Goal: Task Accomplishment & Management: Use online tool/utility

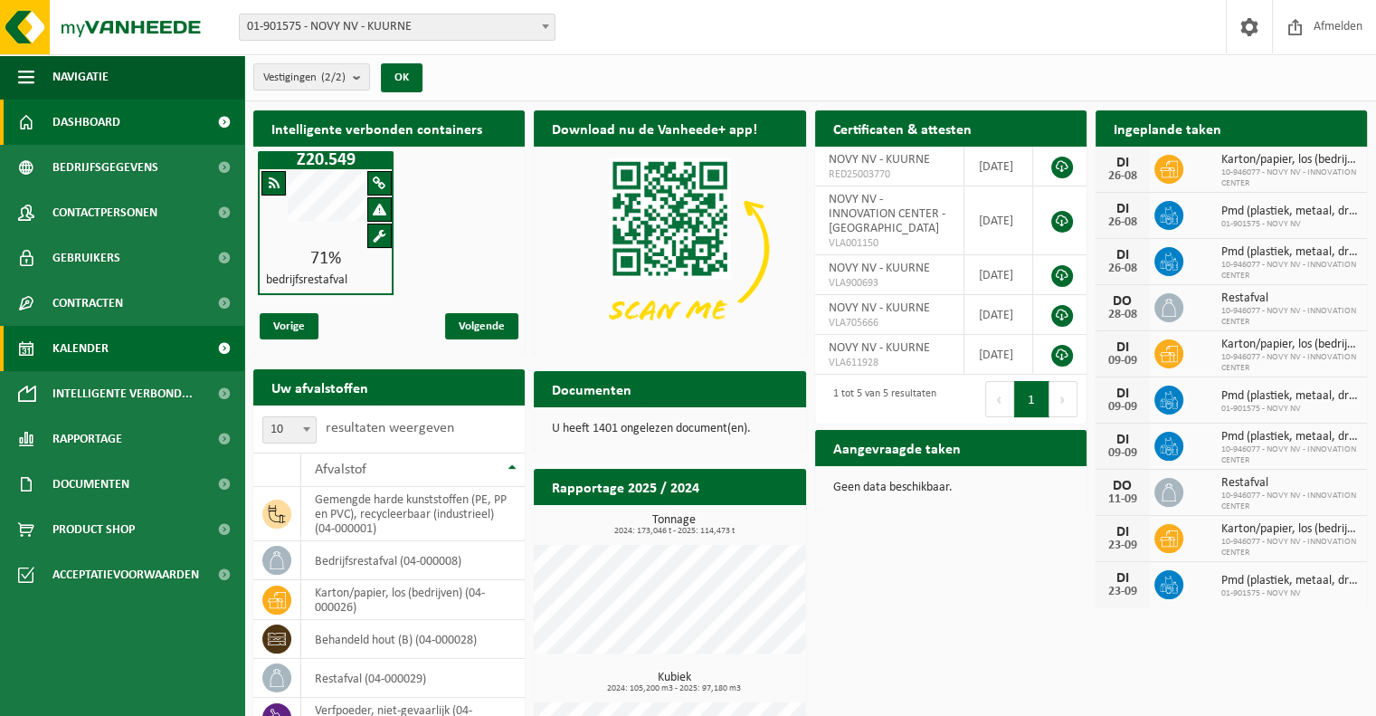
click at [127, 362] on link "Kalender" at bounding box center [122, 348] width 244 height 45
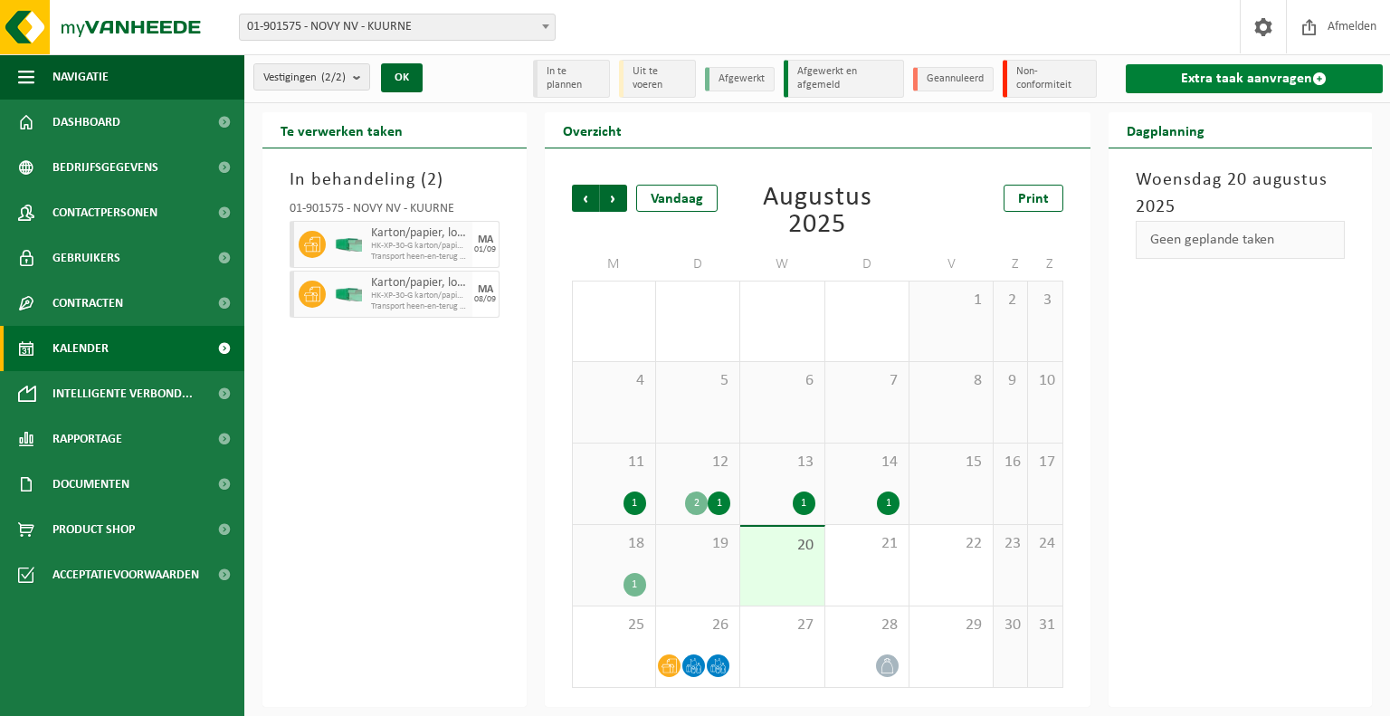
click at [1264, 75] on link "Extra taak aanvragen" at bounding box center [1254, 78] width 257 height 29
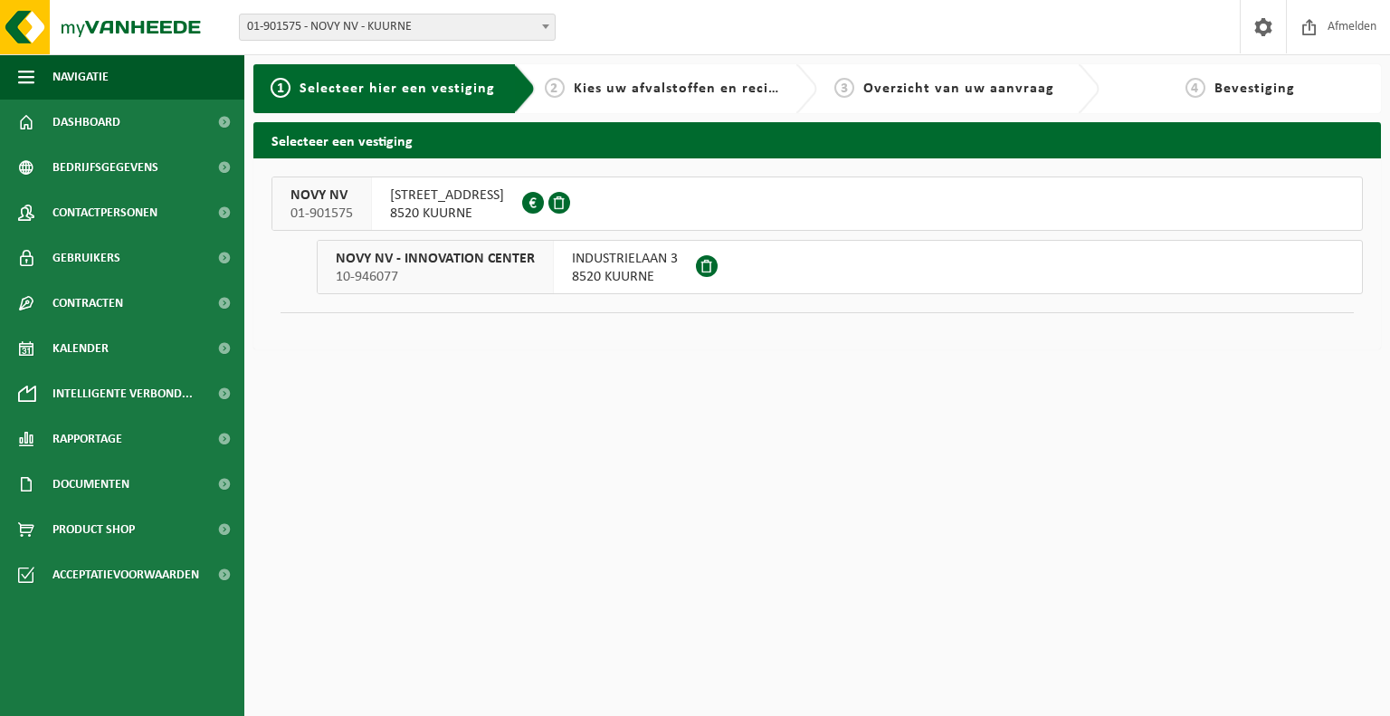
click at [420, 202] on span "[STREET_ADDRESS]" at bounding box center [447, 195] width 114 height 18
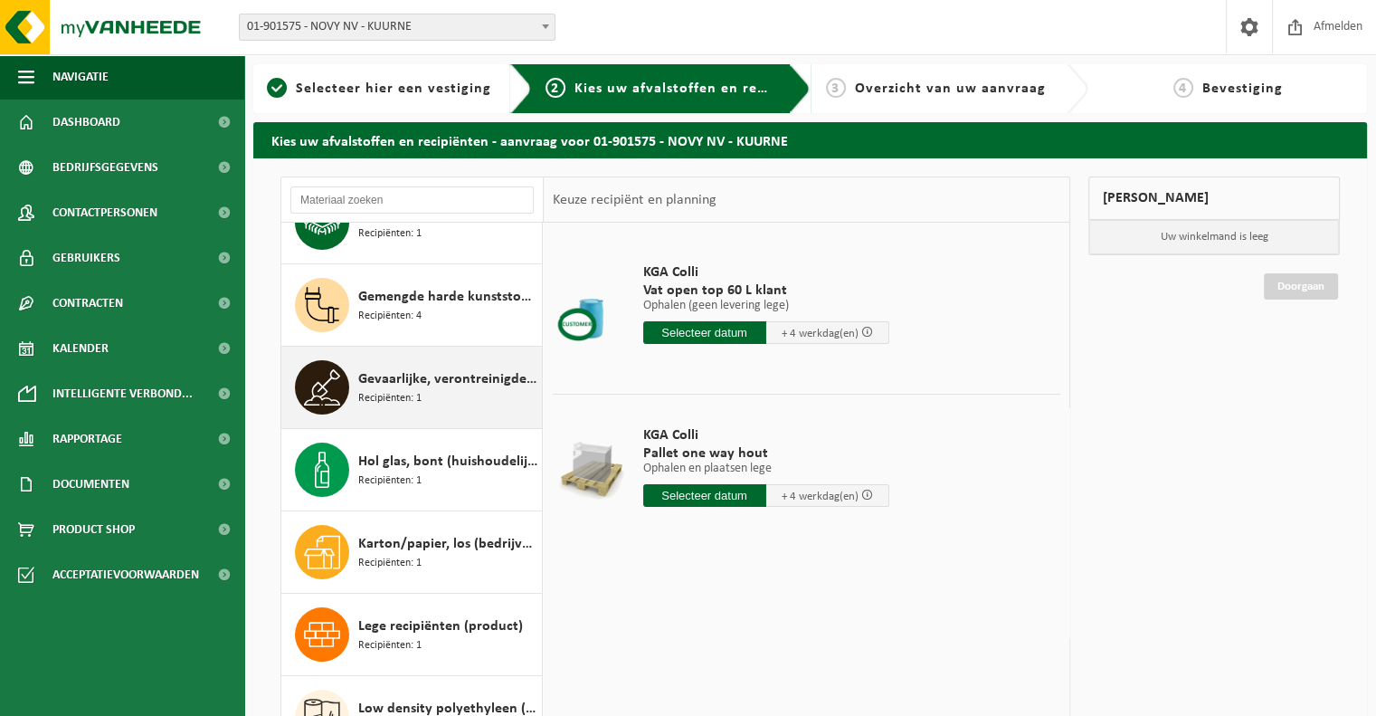
scroll to position [543, 0]
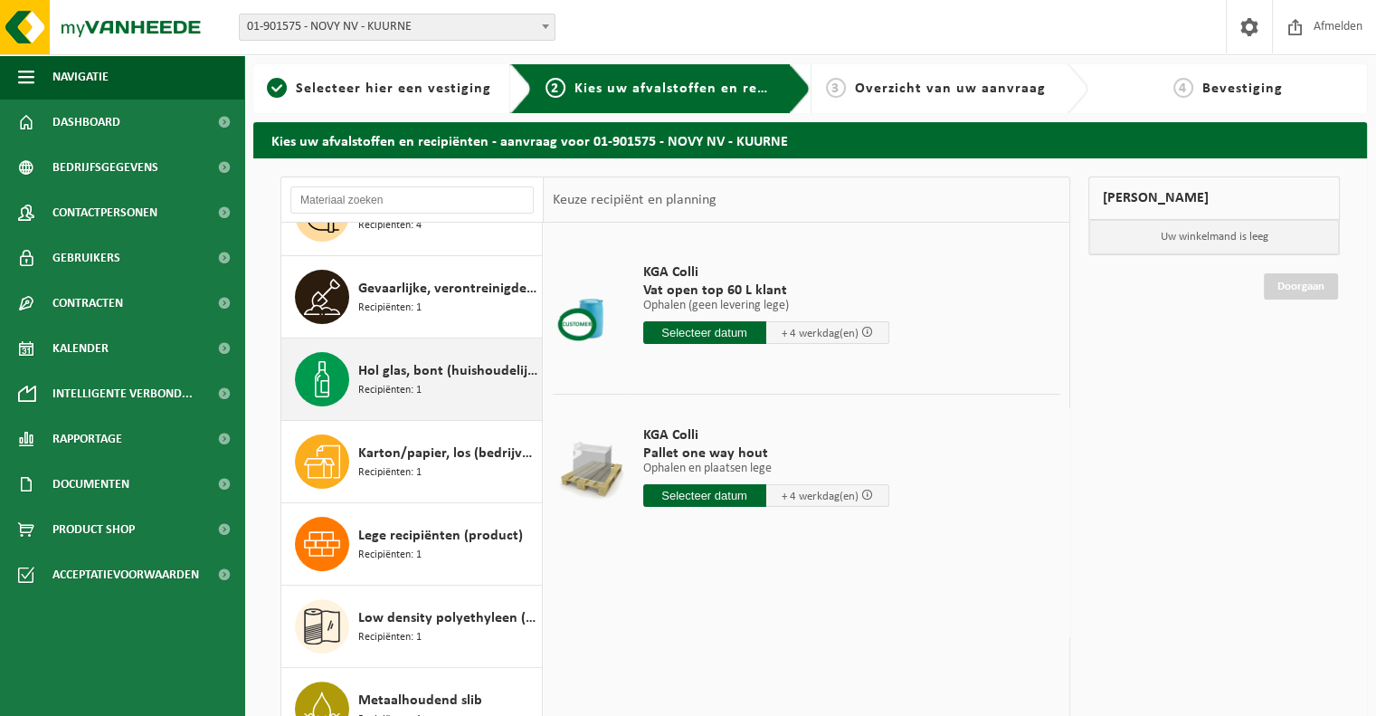
click at [461, 387] on div "Hol glas, bont (huishoudelijk) Recipiënten: 1" at bounding box center [447, 379] width 179 height 54
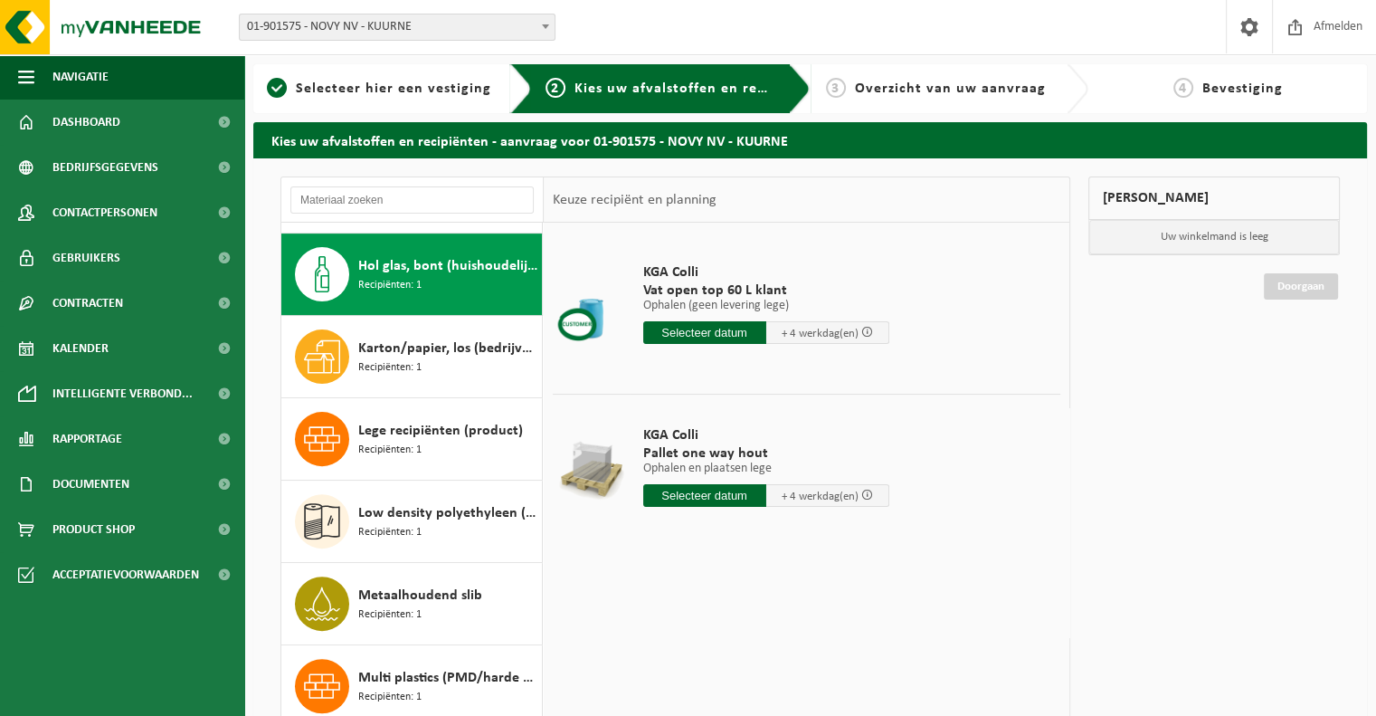
scroll to position [657, 0]
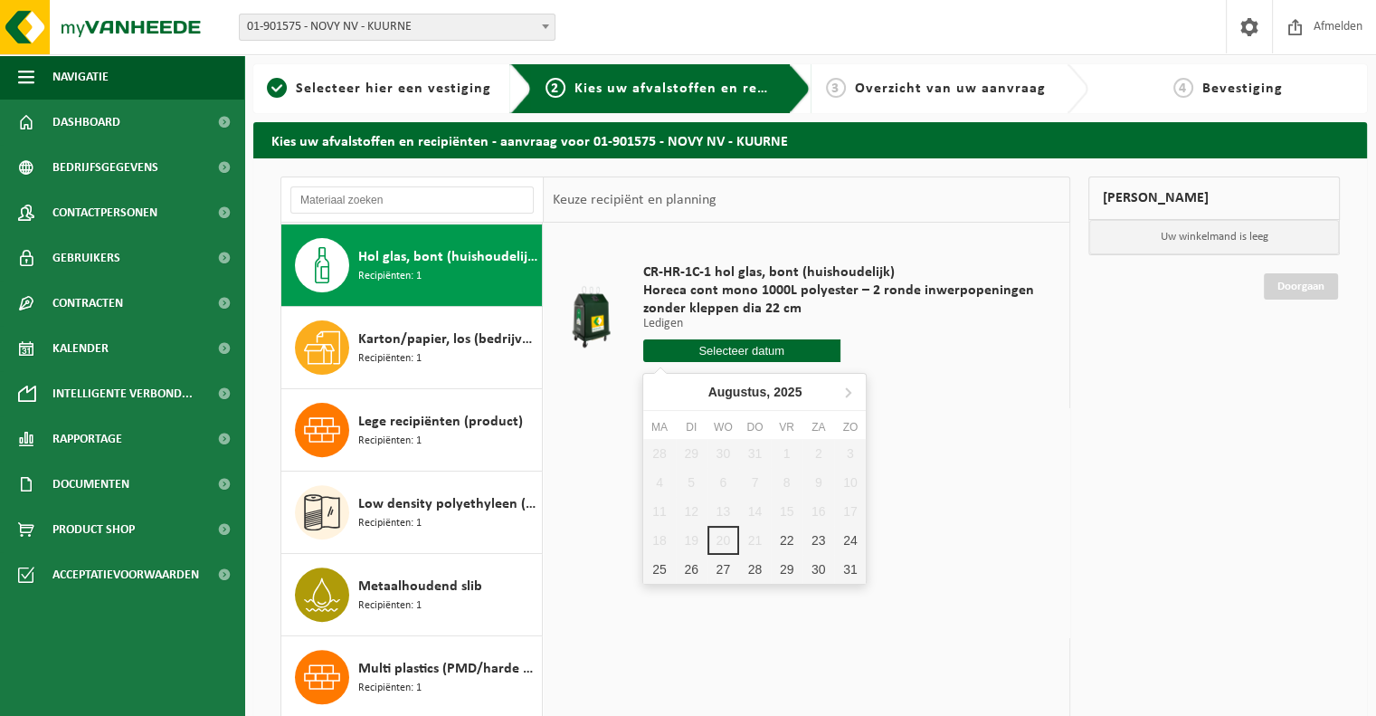
click at [729, 345] on input "text" at bounding box center [741, 350] width 197 height 23
click at [789, 543] on div "22" at bounding box center [787, 540] width 32 height 29
type input "Van 2025-08-22"
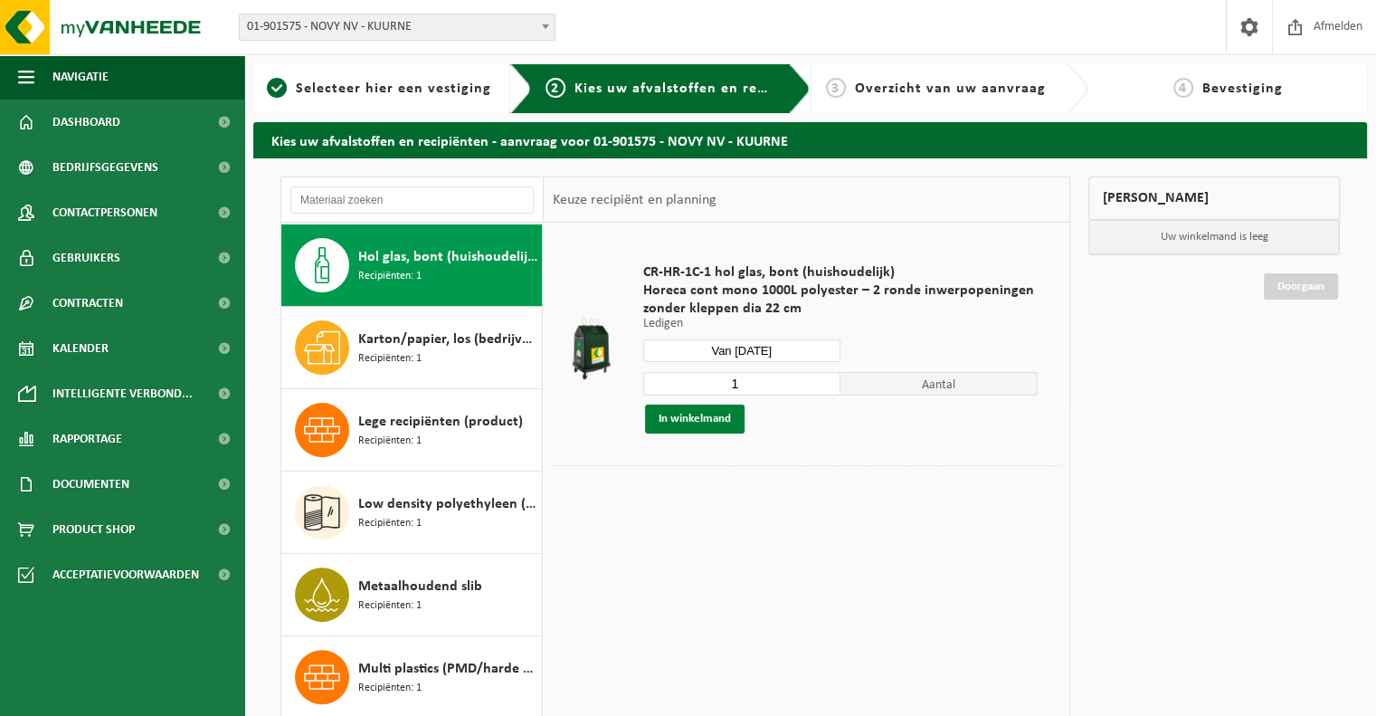
click at [702, 423] on button "In winkelmand" at bounding box center [695, 418] width 100 height 29
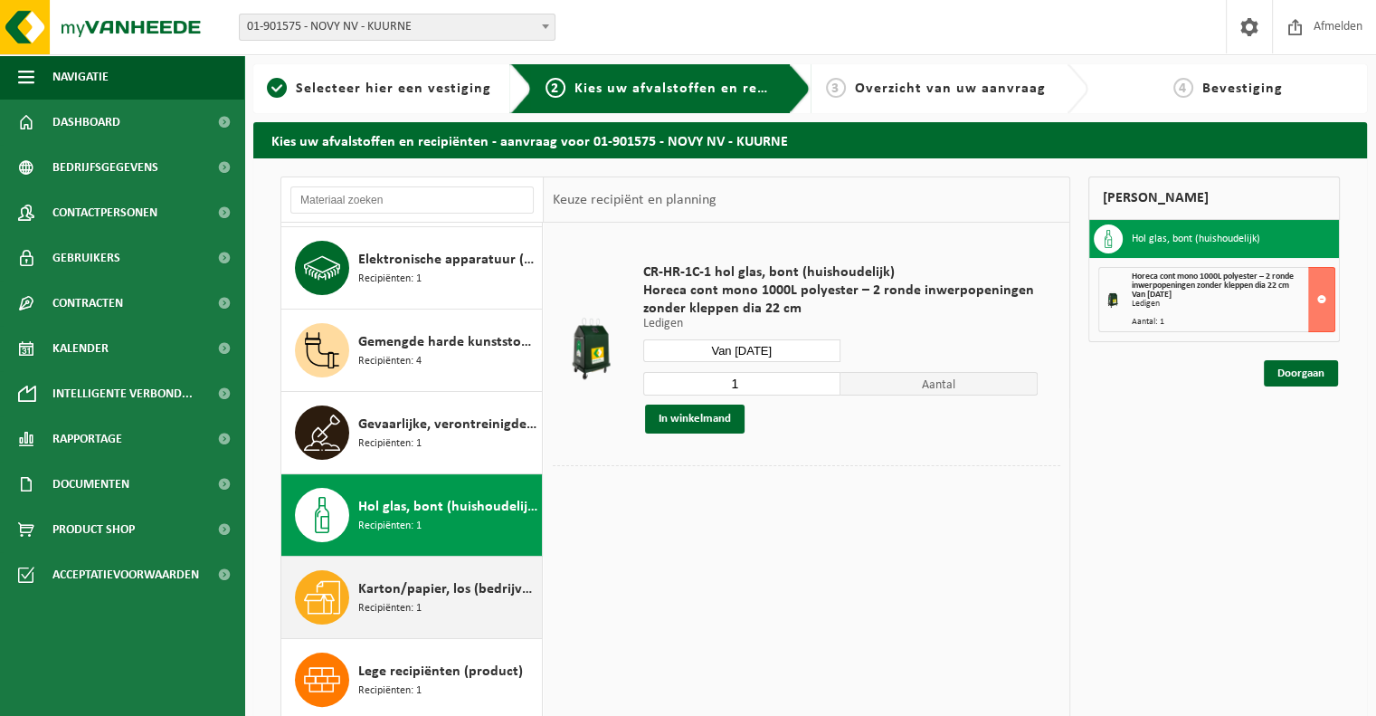
scroll to position [295, 0]
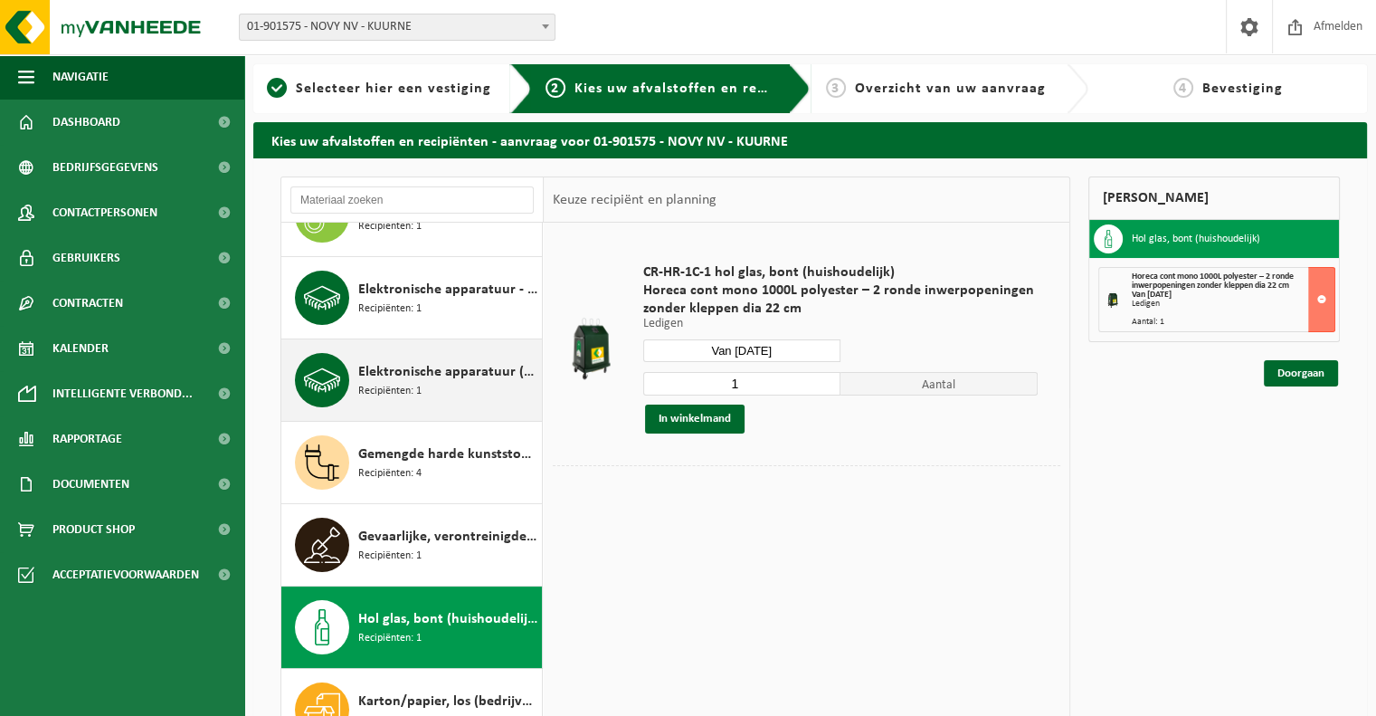
click at [468, 384] on div "Elektronische apparatuur (KV) koelvries (huishoudelijk) Recipiënten: 1" at bounding box center [447, 380] width 179 height 54
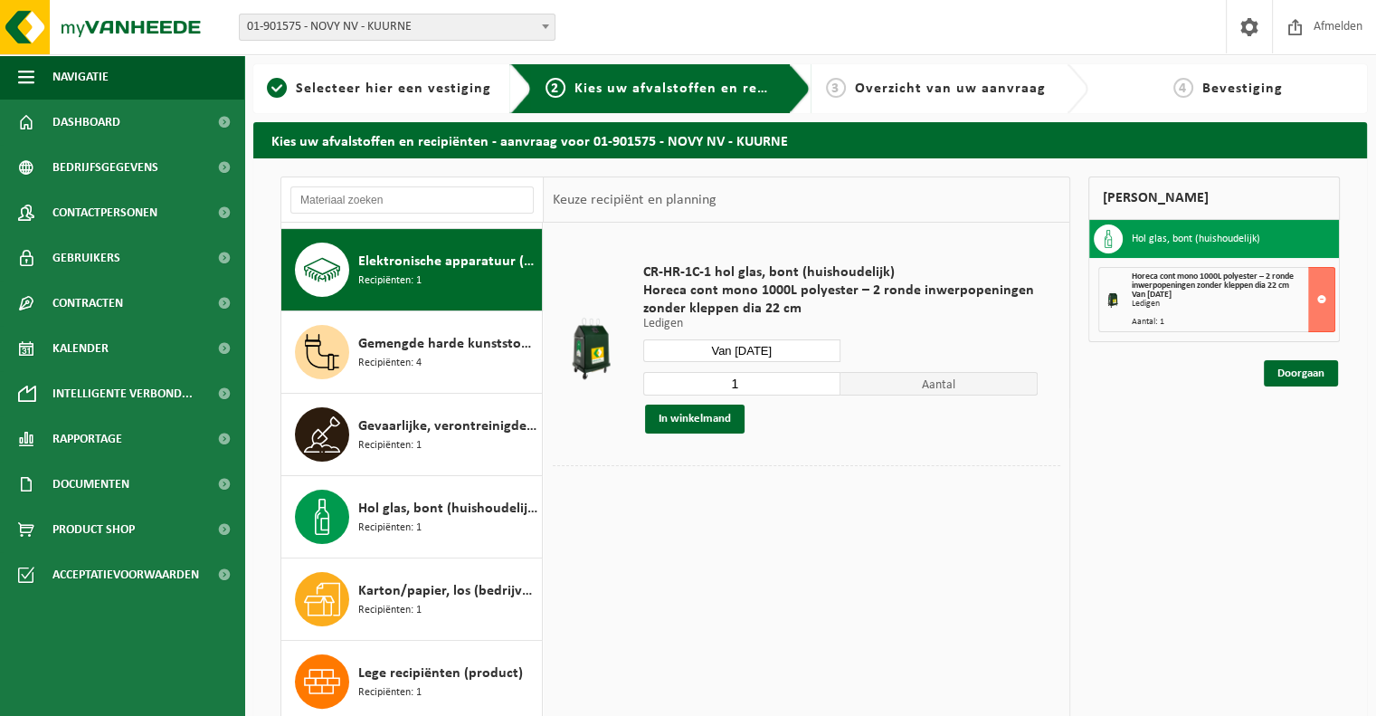
scroll to position [411, 0]
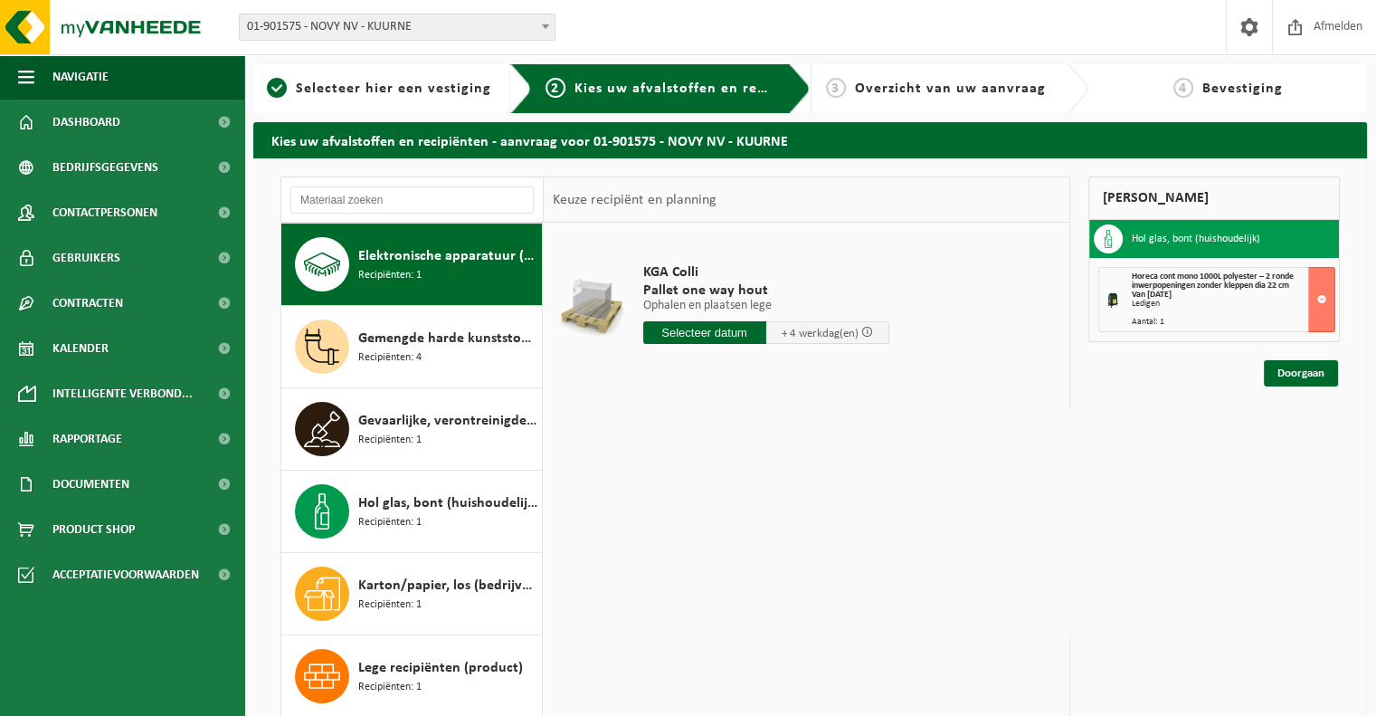
click at [691, 331] on input "text" at bounding box center [704, 332] width 123 height 23
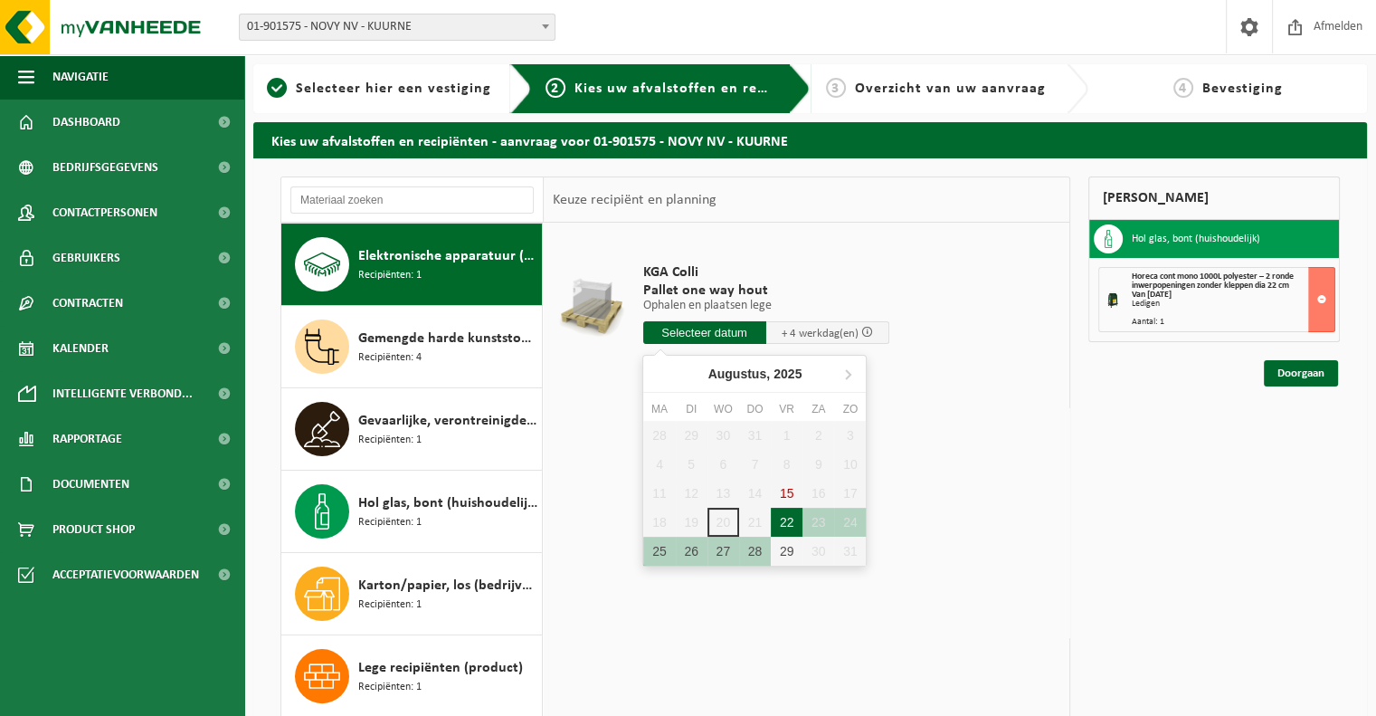
click at [785, 521] on div "22" at bounding box center [787, 522] width 32 height 29
type input "Van 2025-08-22"
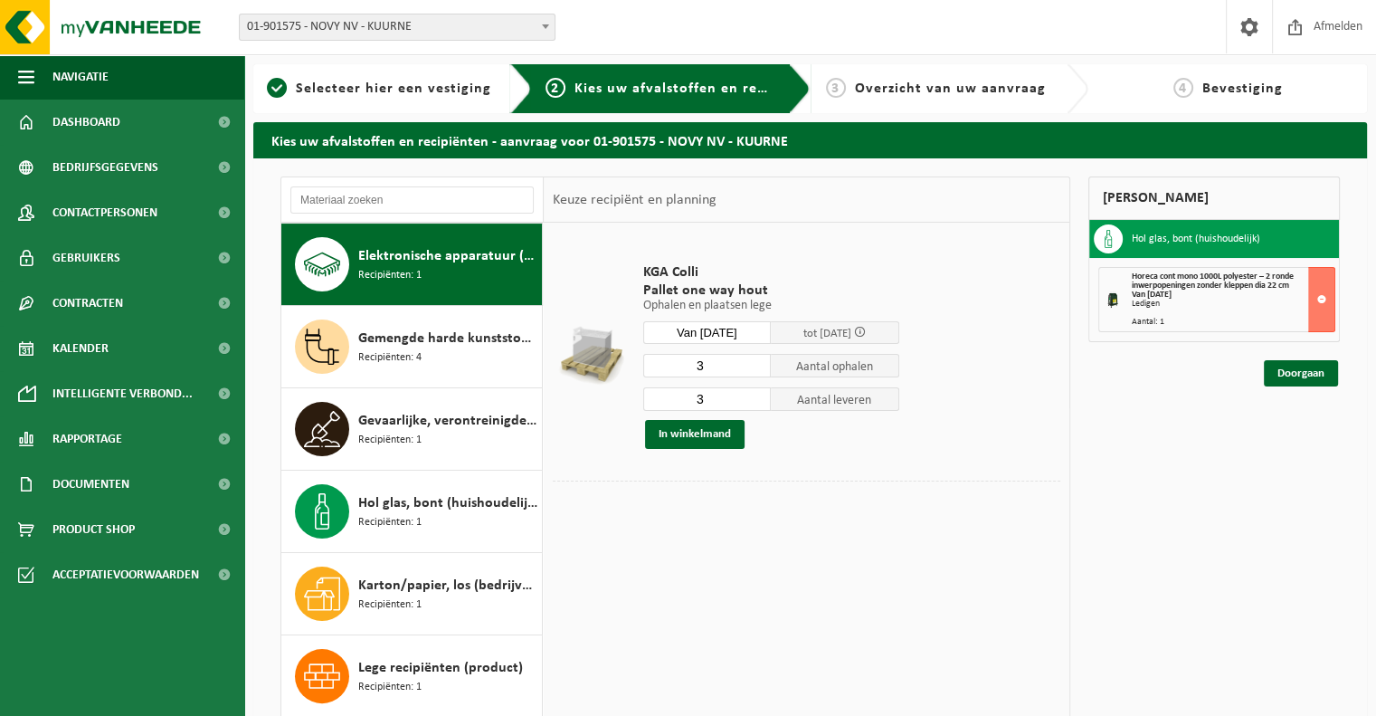
click at [728, 366] on input "3" at bounding box center [707, 366] width 128 height 24
click at [758, 370] on input "2" at bounding box center [707, 366] width 128 height 24
type input "1"
click at [758, 370] on input "1" at bounding box center [707, 366] width 128 height 24
click at [739, 394] on input "3" at bounding box center [707, 399] width 128 height 24
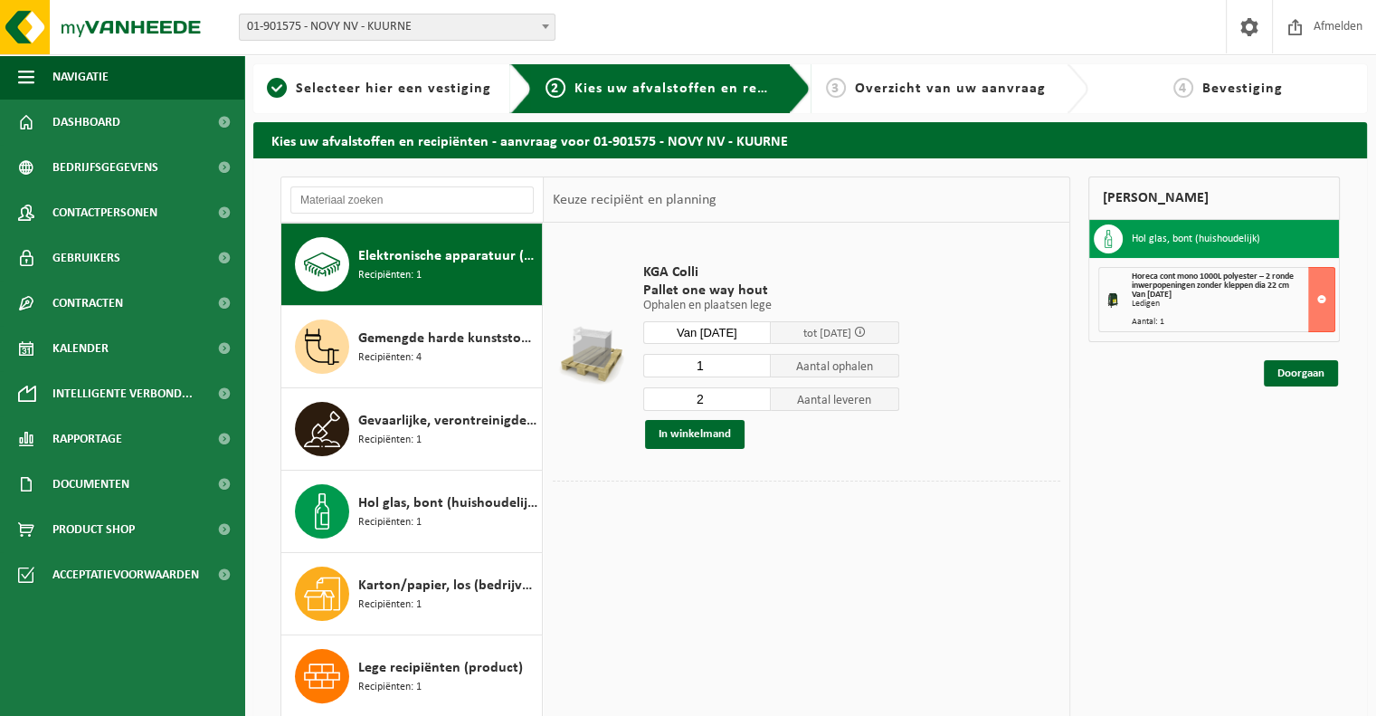
type input "2"
click at [760, 398] on input "2" at bounding box center [707, 399] width 128 height 24
click at [706, 439] on button "In winkelmand" at bounding box center [695, 434] width 100 height 29
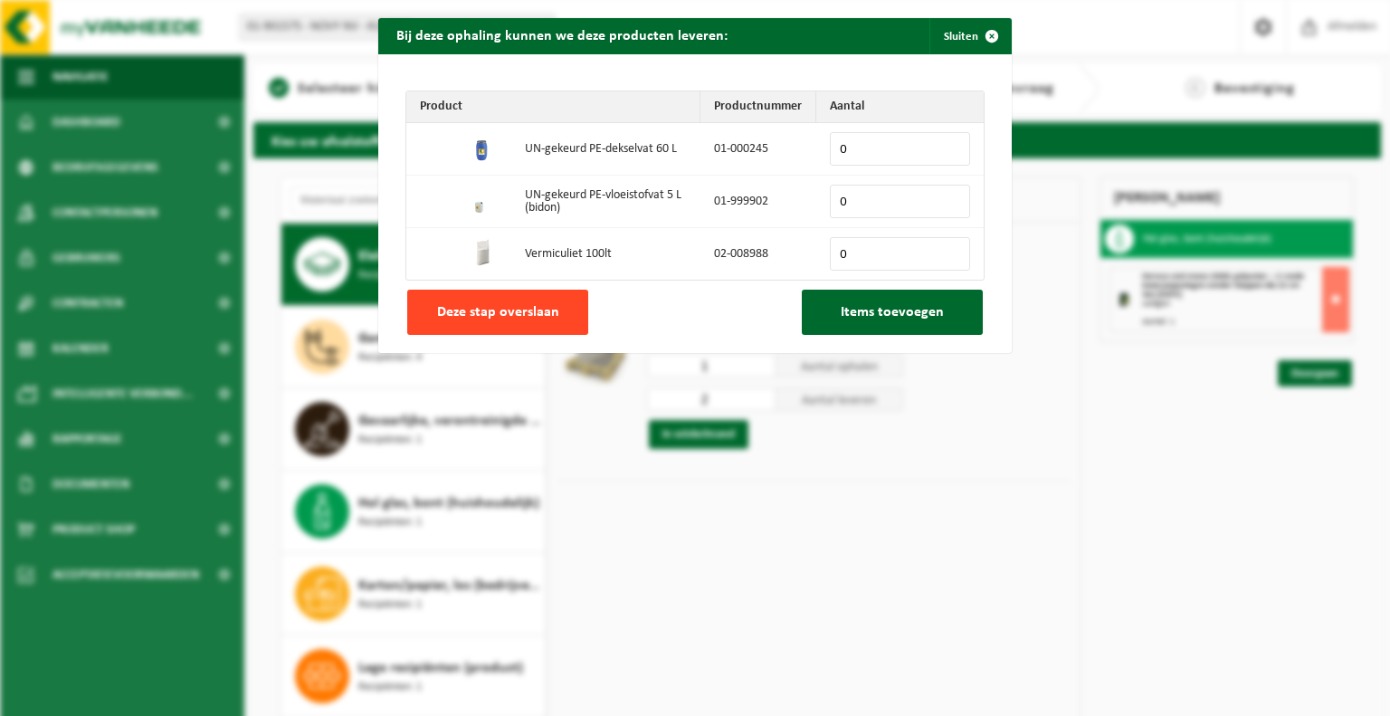
click at [528, 311] on span "Deze stap overslaan" at bounding box center [498, 312] width 122 height 14
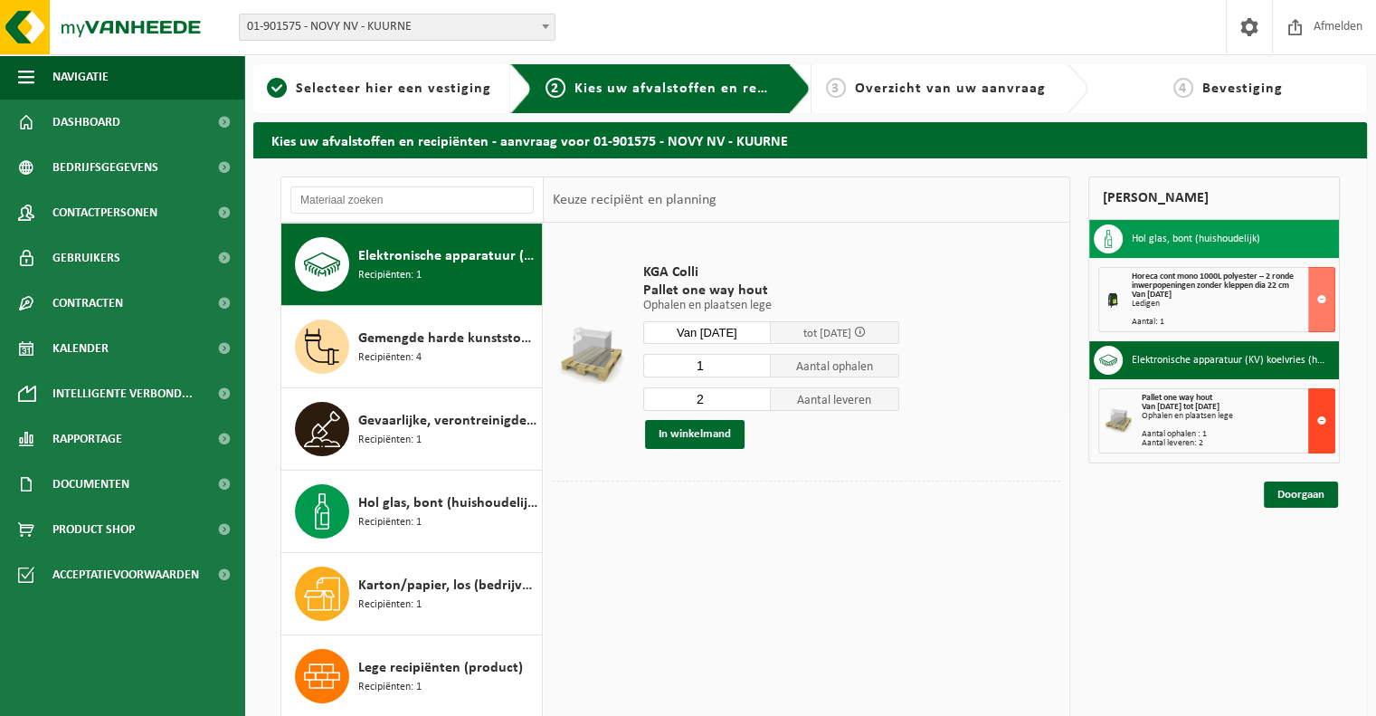
click at [1319, 418] on button at bounding box center [1321, 420] width 27 height 65
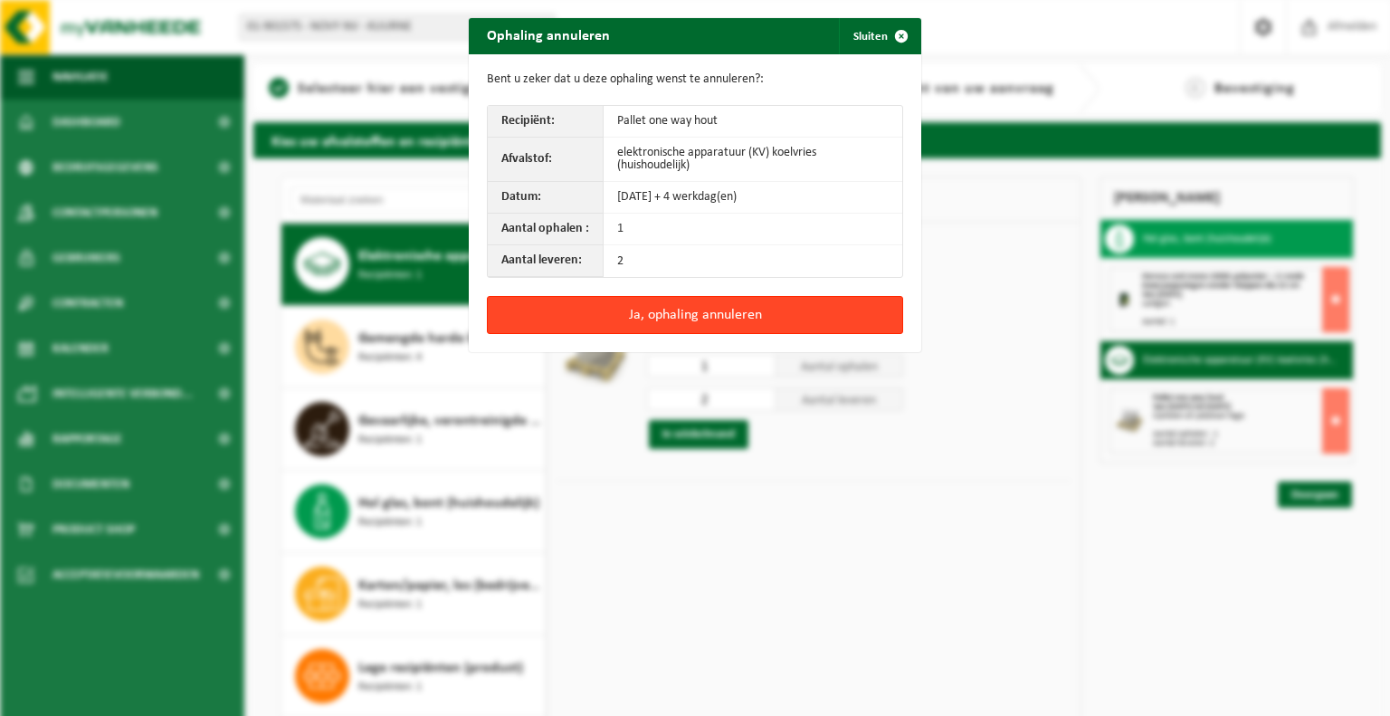
click at [736, 310] on button "Ja, ophaling annuleren" at bounding box center [695, 315] width 416 height 38
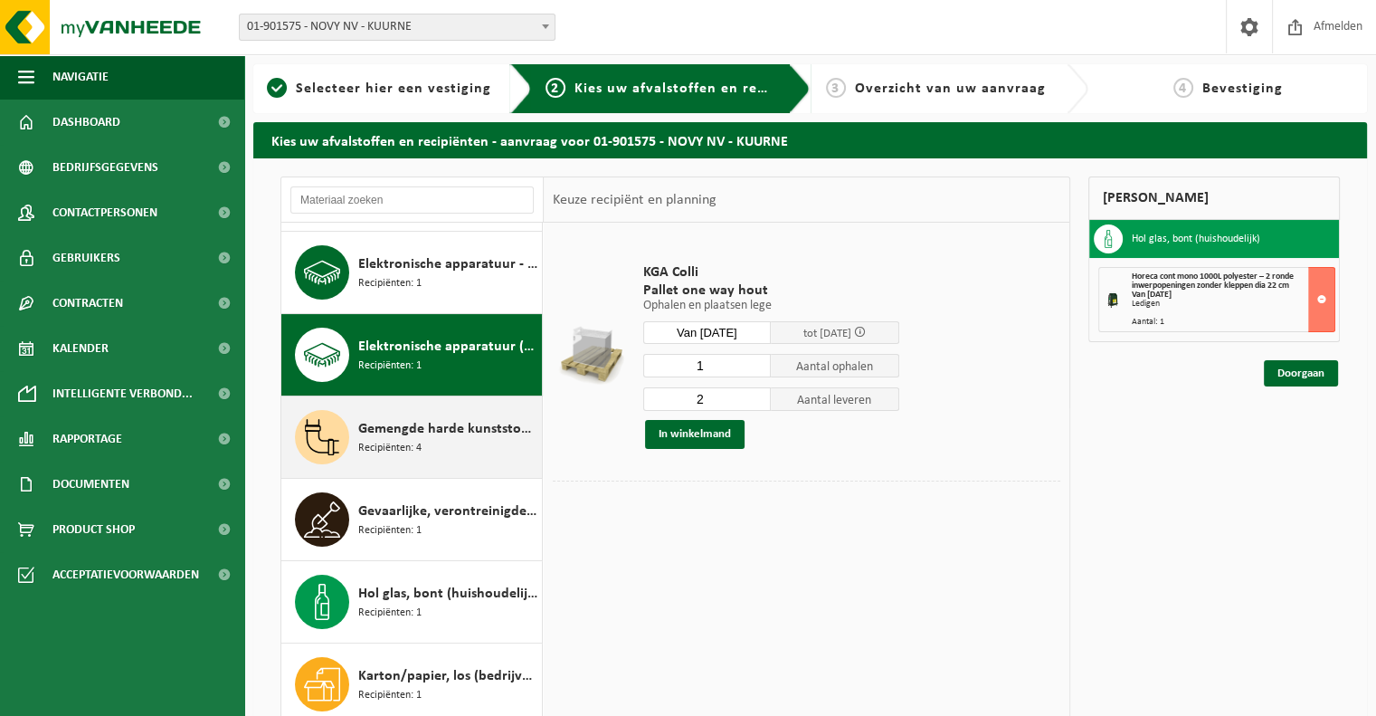
scroll to position [230, 0]
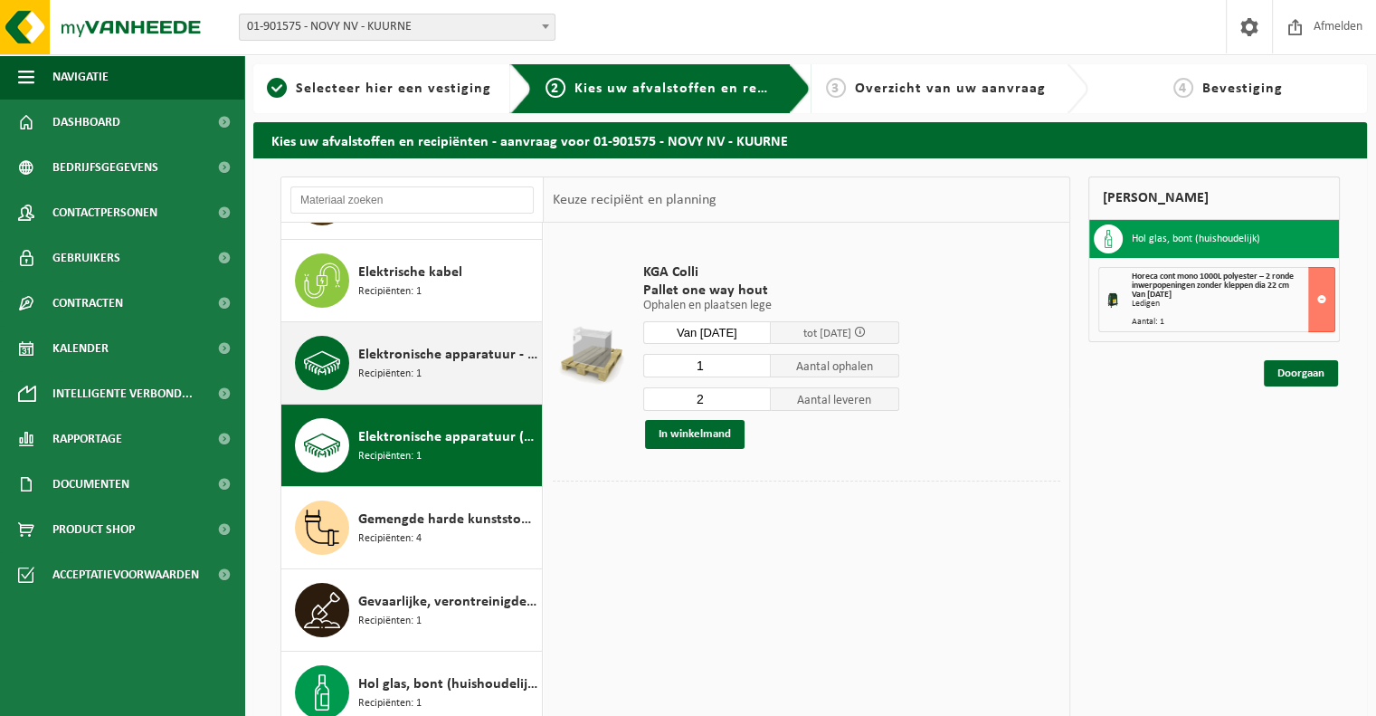
click at [444, 360] on span "Elektronische apparatuur - overige (OVE)" at bounding box center [447, 355] width 179 height 22
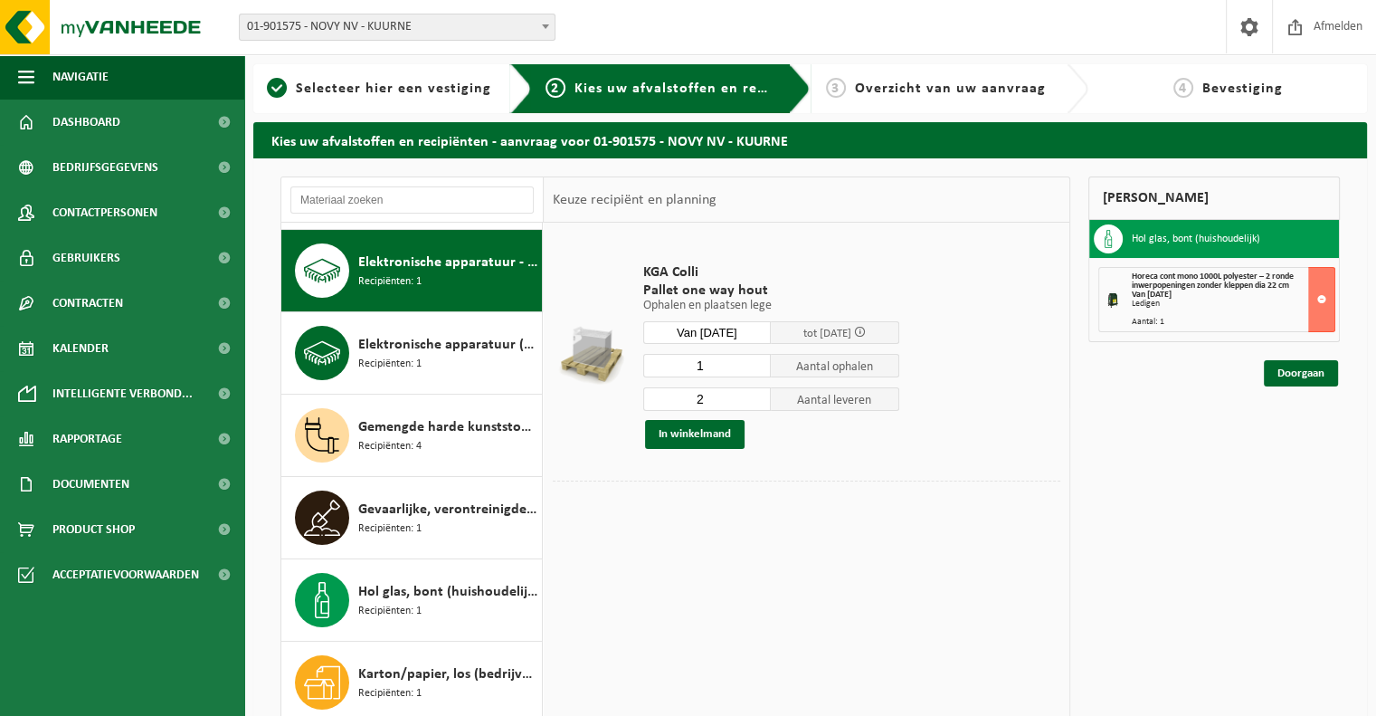
scroll to position [328, 0]
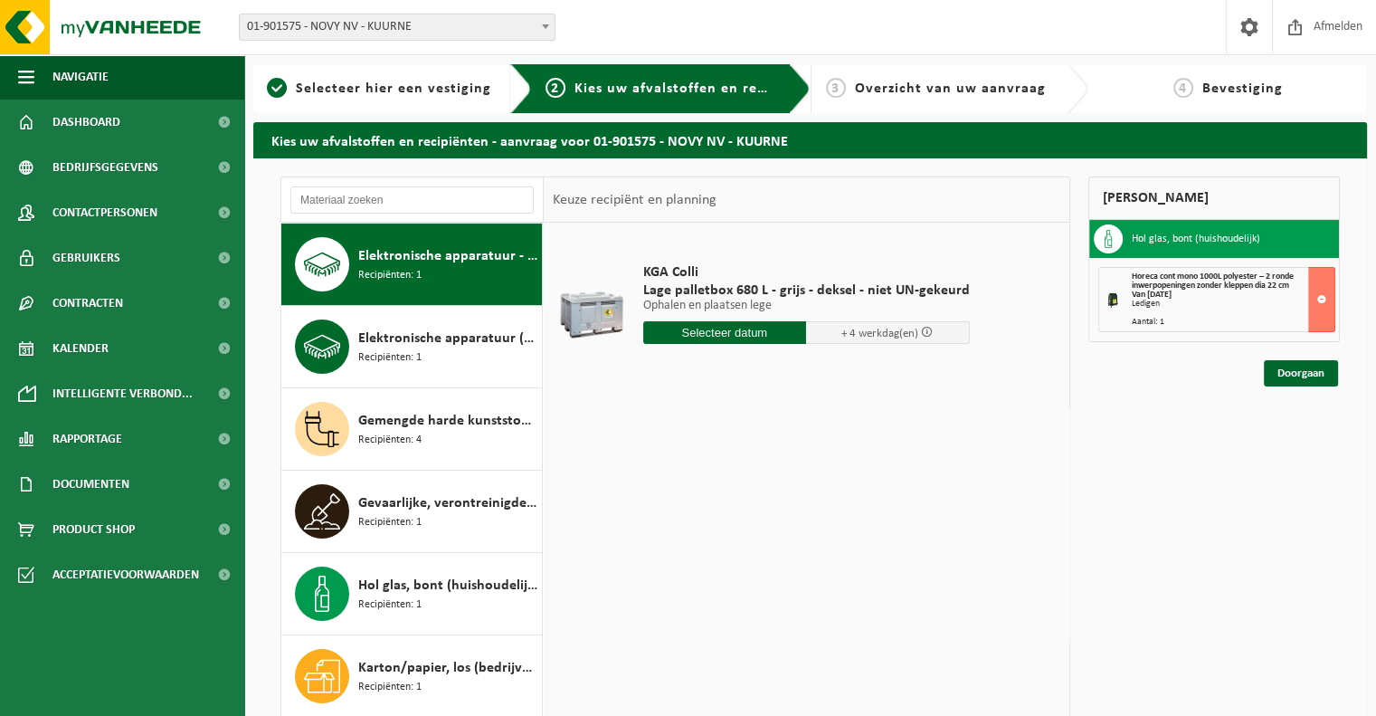
click at [724, 332] on input "text" at bounding box center [725, 332] width 164 height 23
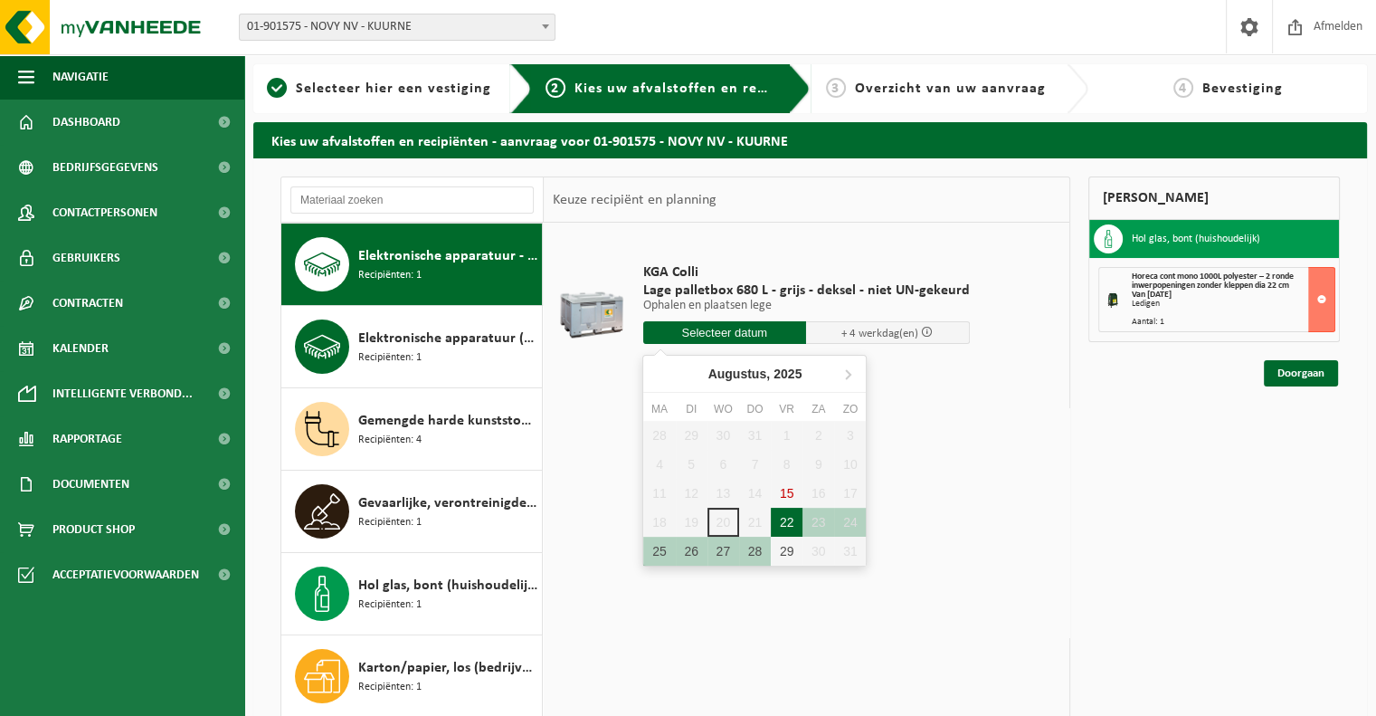
click at [786, 528] on div "22" at bounding box center [787, 522] width 32 height 29
type input "Van 2025-08-22"
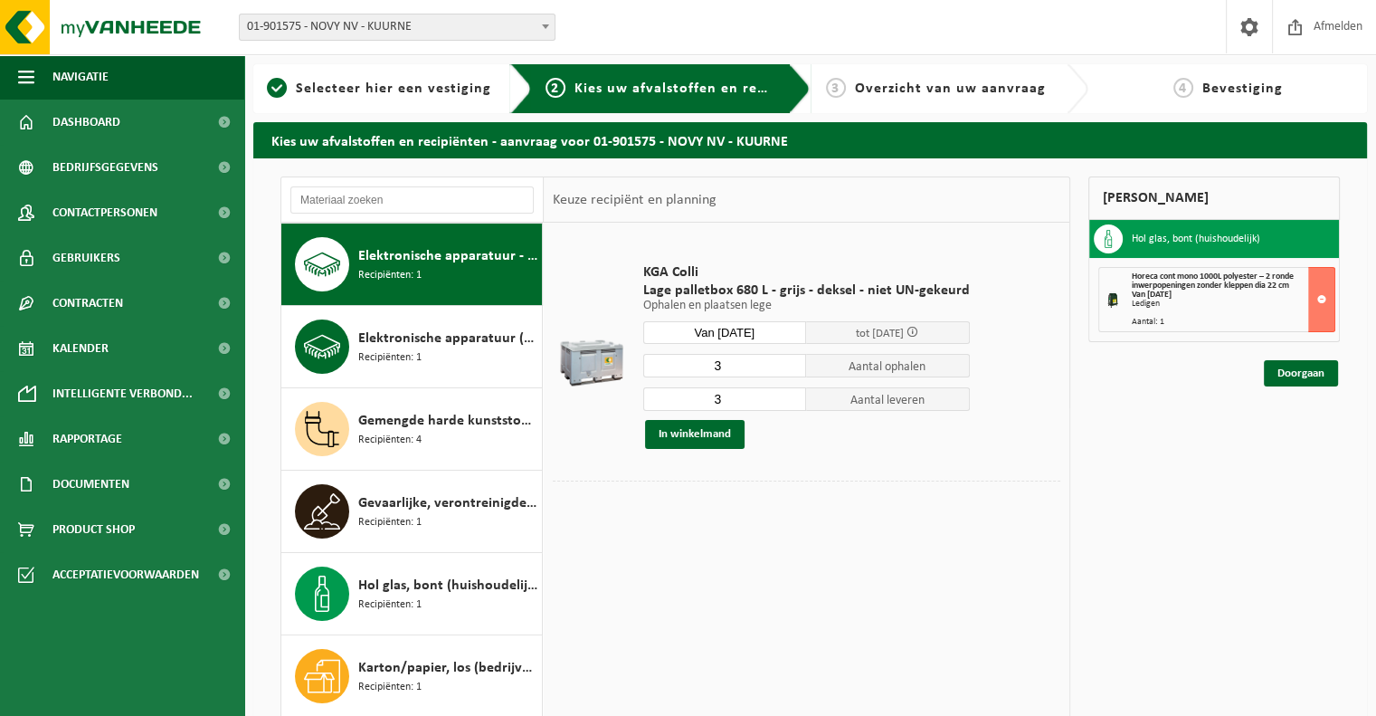
click at [738, 367] on input "3" at bounding box center [725, 366] width 164 height 24
click at [789, 368] on input "2" at bounding box center [725, 366] width 164 height 24
type input "1"
click at [788, 370] on input "1" at bounding box center [725, 366] width 164 height 24
type input "2"
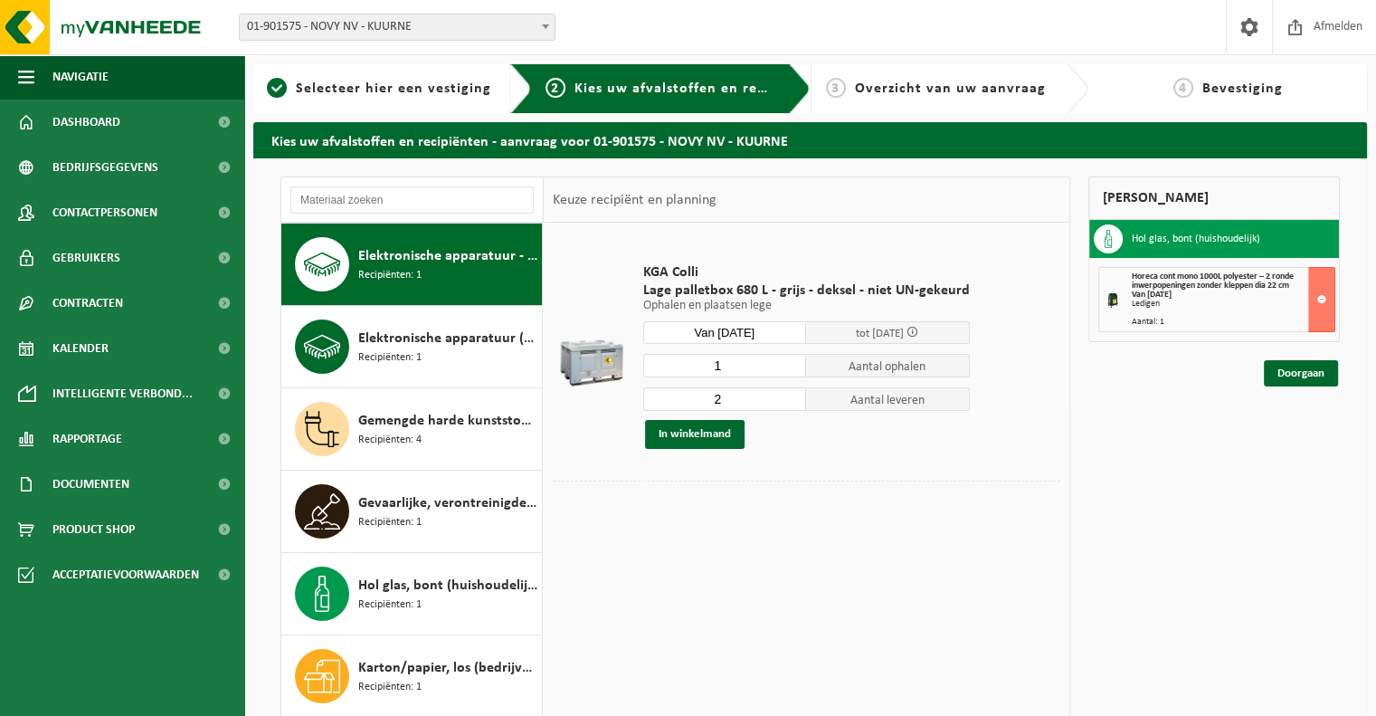
click at [792, 405] on input "2" at bounding box center [725, 399] width 164 height 24
click at [674, 433] on button "In winkelmand" at bounding box center [695, 434] width 100 height 29
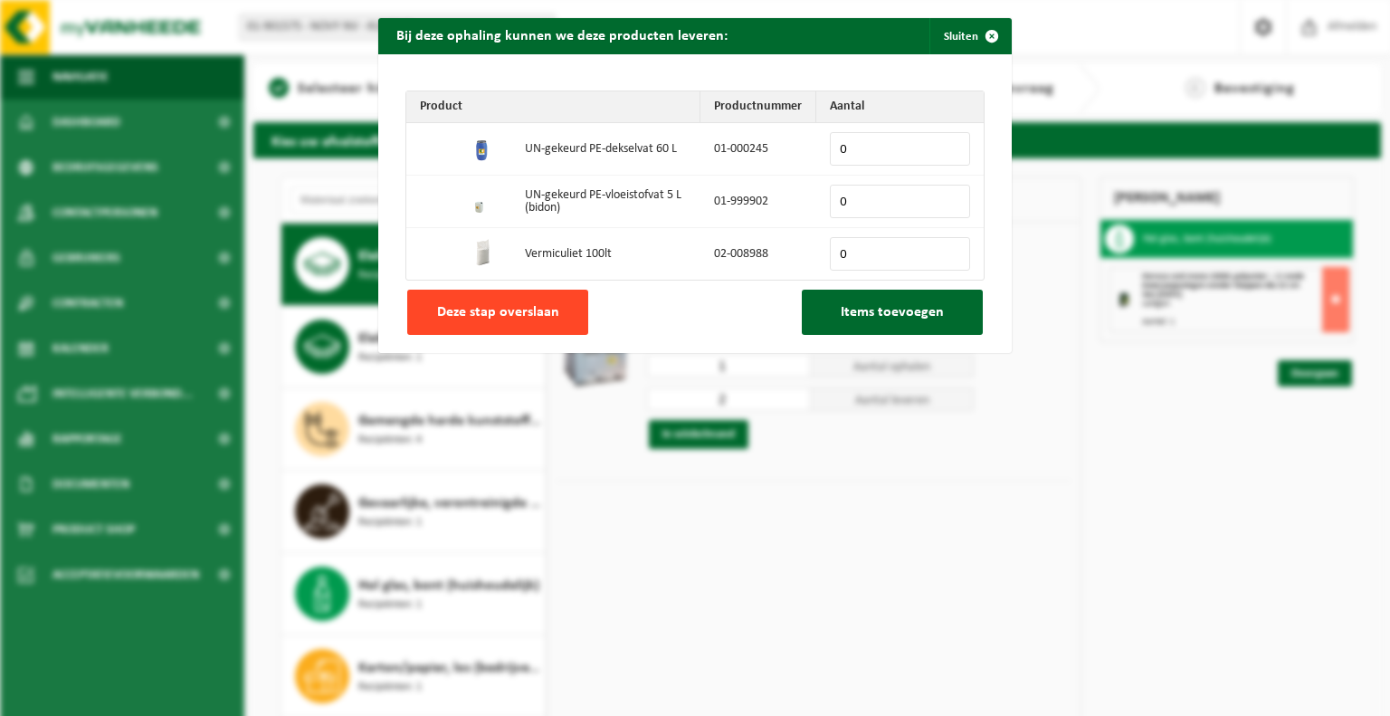
click at [514, 309] on span "Deze stap overslaan" at bounding box center [498, 312] width 122 height 14
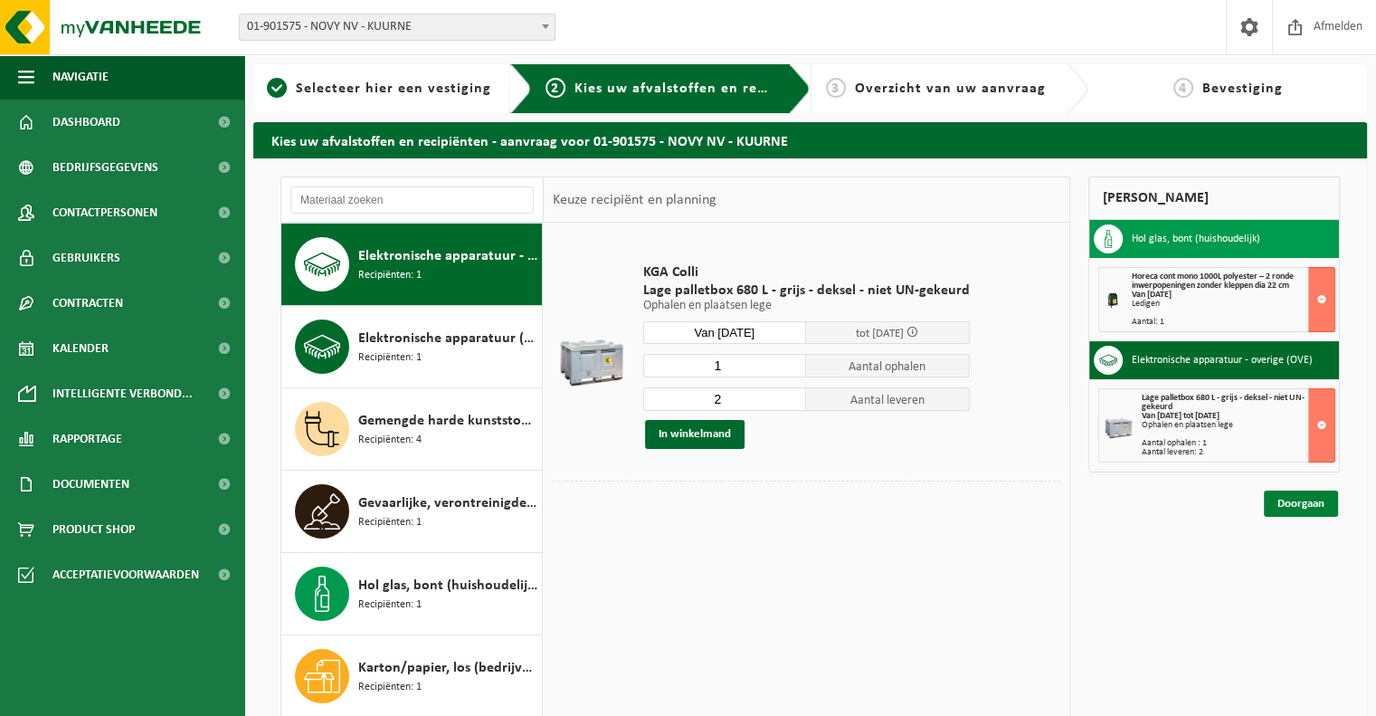
click at [1295, 505] on link "Doorgaan" at bounding box center [1301, 503] width 74 height 26
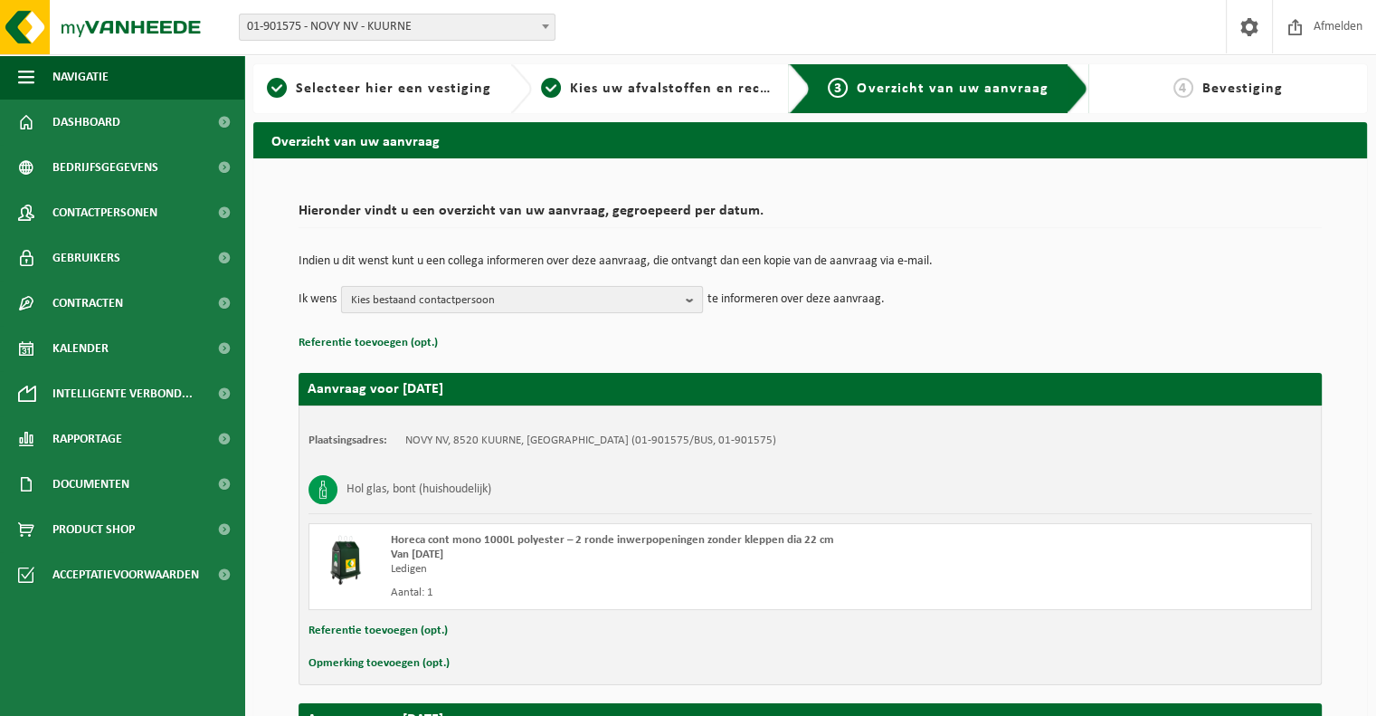
click at [558, 300] on span "Kies bestaand contactpersoon" at bounding box center [515, 300] width 328 height 27
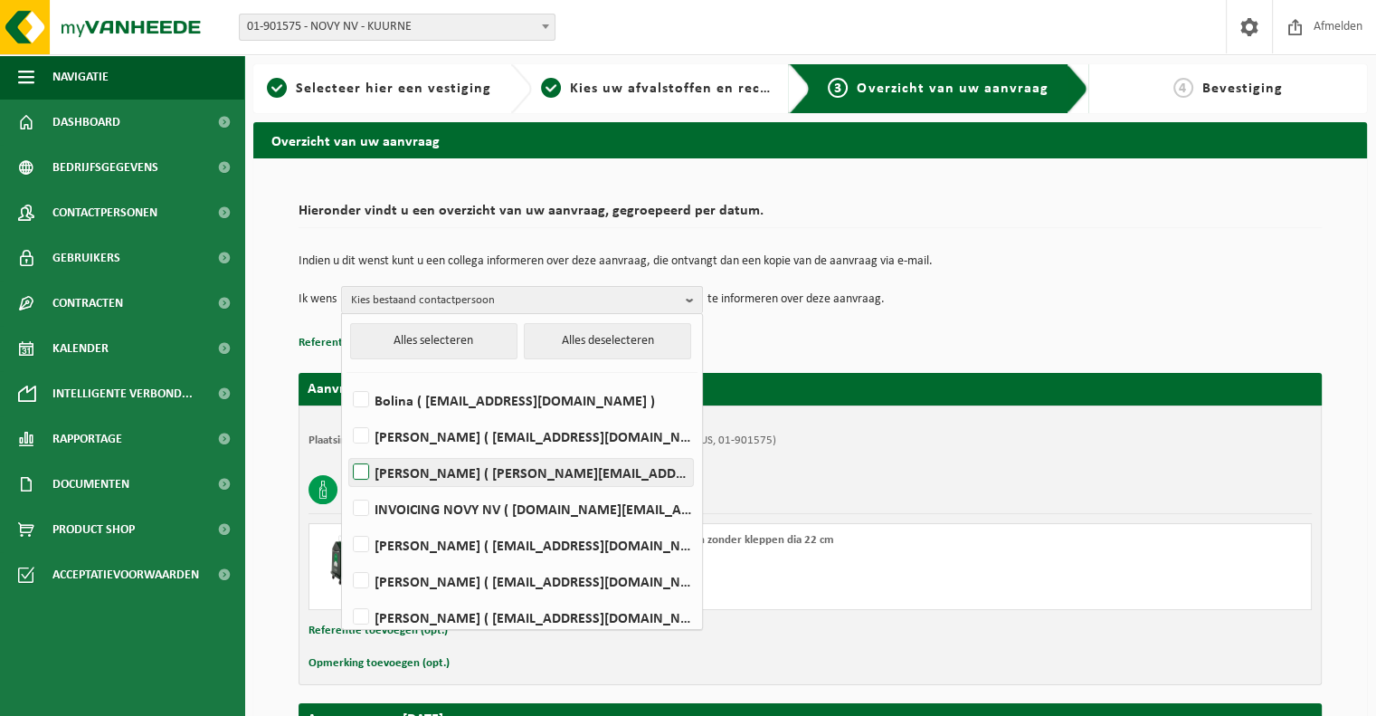
click at [664, 471] on label "David Lampaert ( david.lampaert@novy.com )" at bounding box center [521, 472] width 344 height 27
click at [347, 450] on input "David Lampaert ( david.lampaert@novy.com )" at bounding box center [346, 449] width 1 height 1
checkbox input "true"
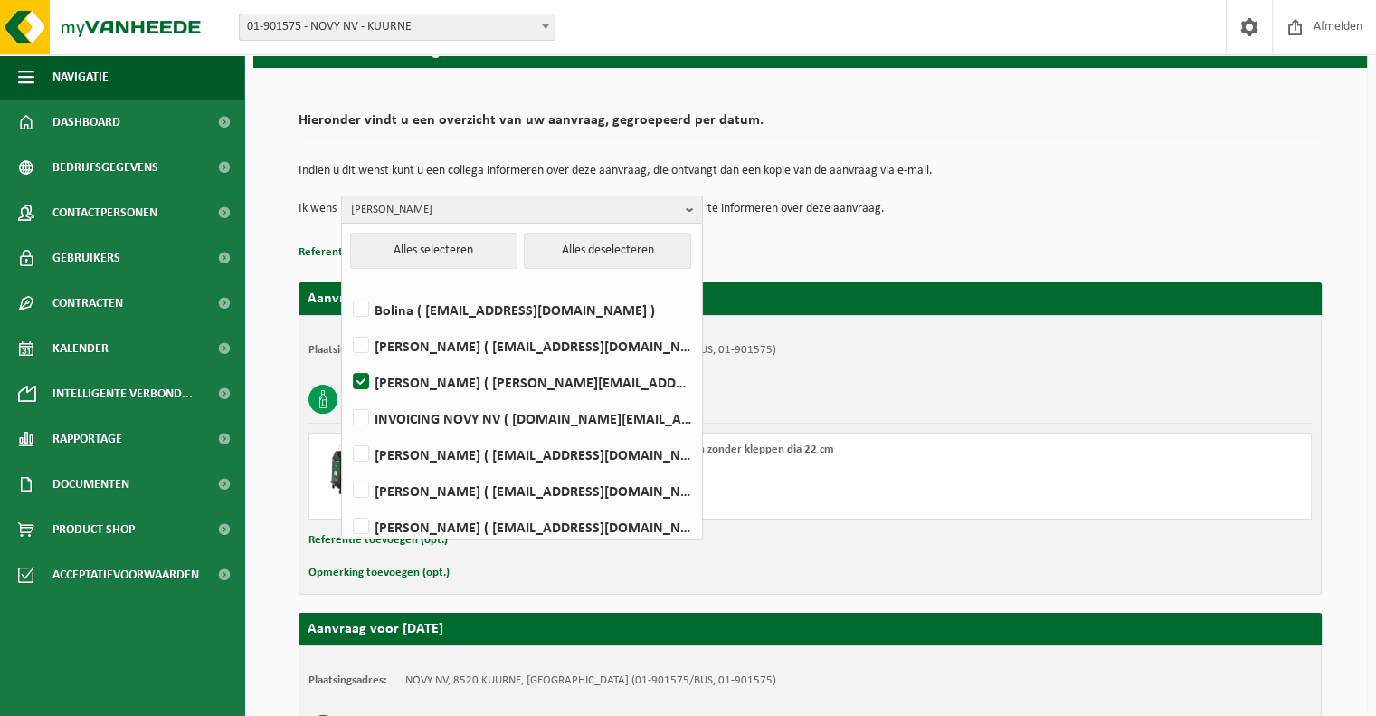
click at [947, 569] on div "Opmerking toevoegen (opt.)" at bounding box center [811, 573] width 1004 height 24
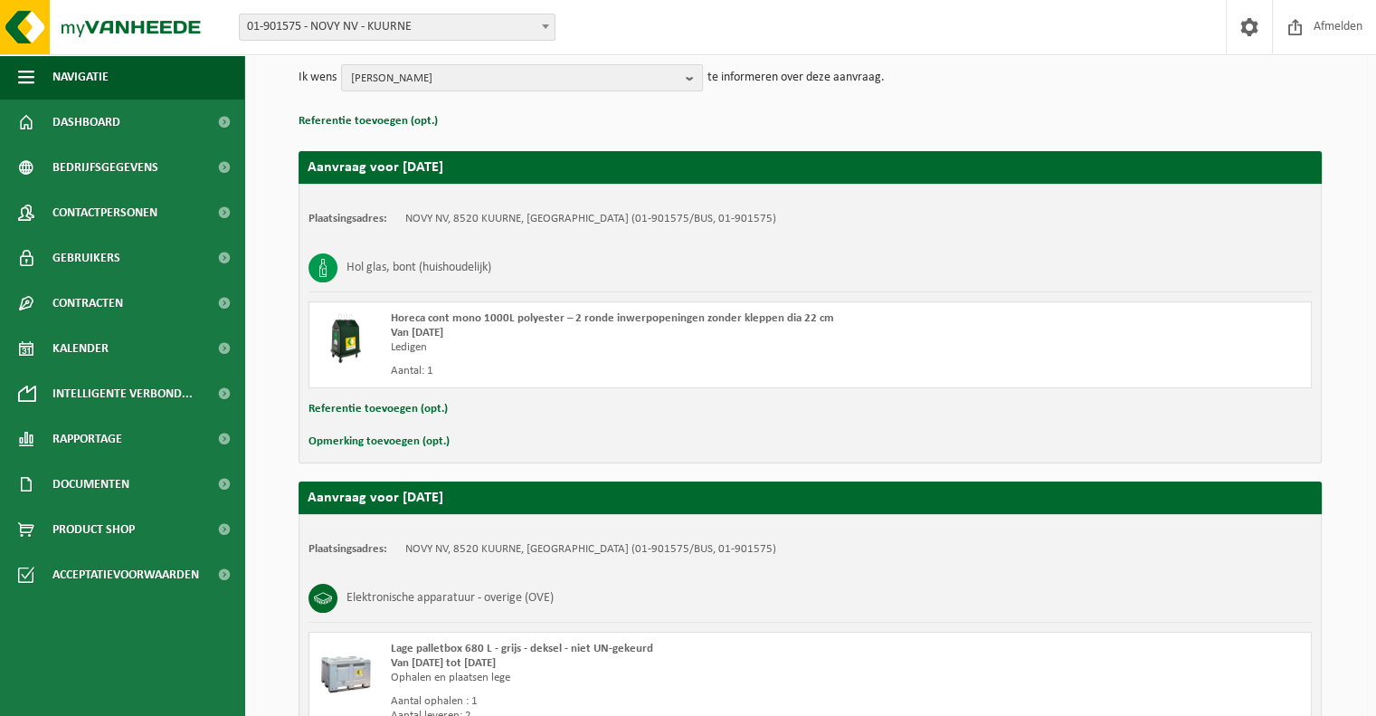
scroll to position [403, 0]
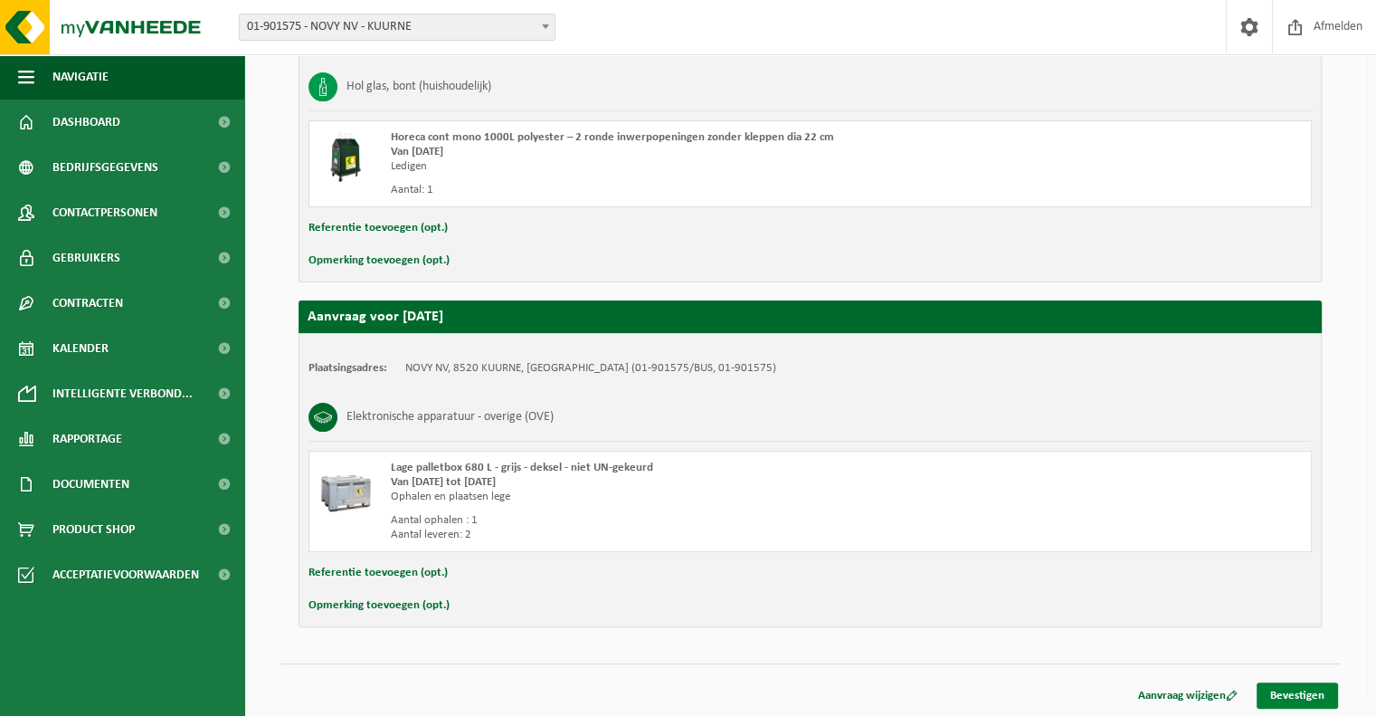
click at [1304, 690] on link "Bevestigen" at bounding box center [1297, 695] width 81 height 26
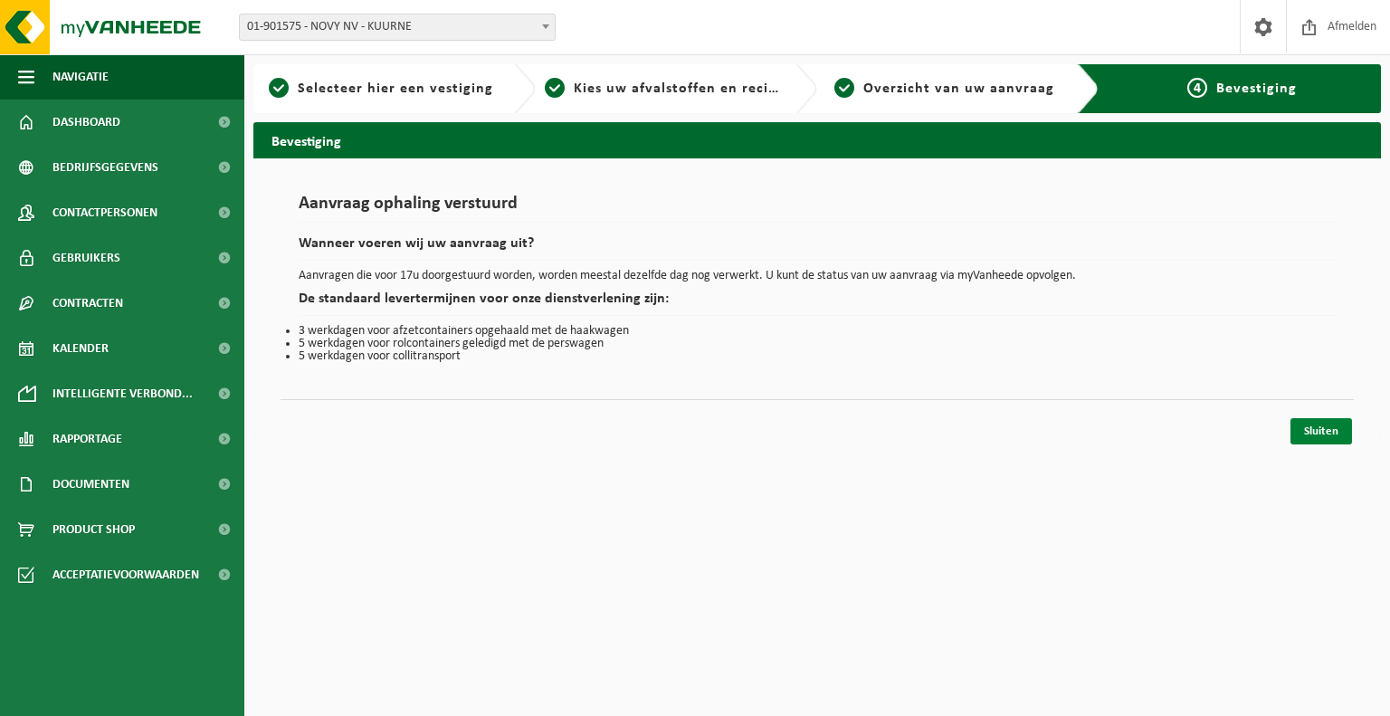
click at [1328, 433] on link "Sluiten" at bounding box center [1321, 431] width 62 height 26
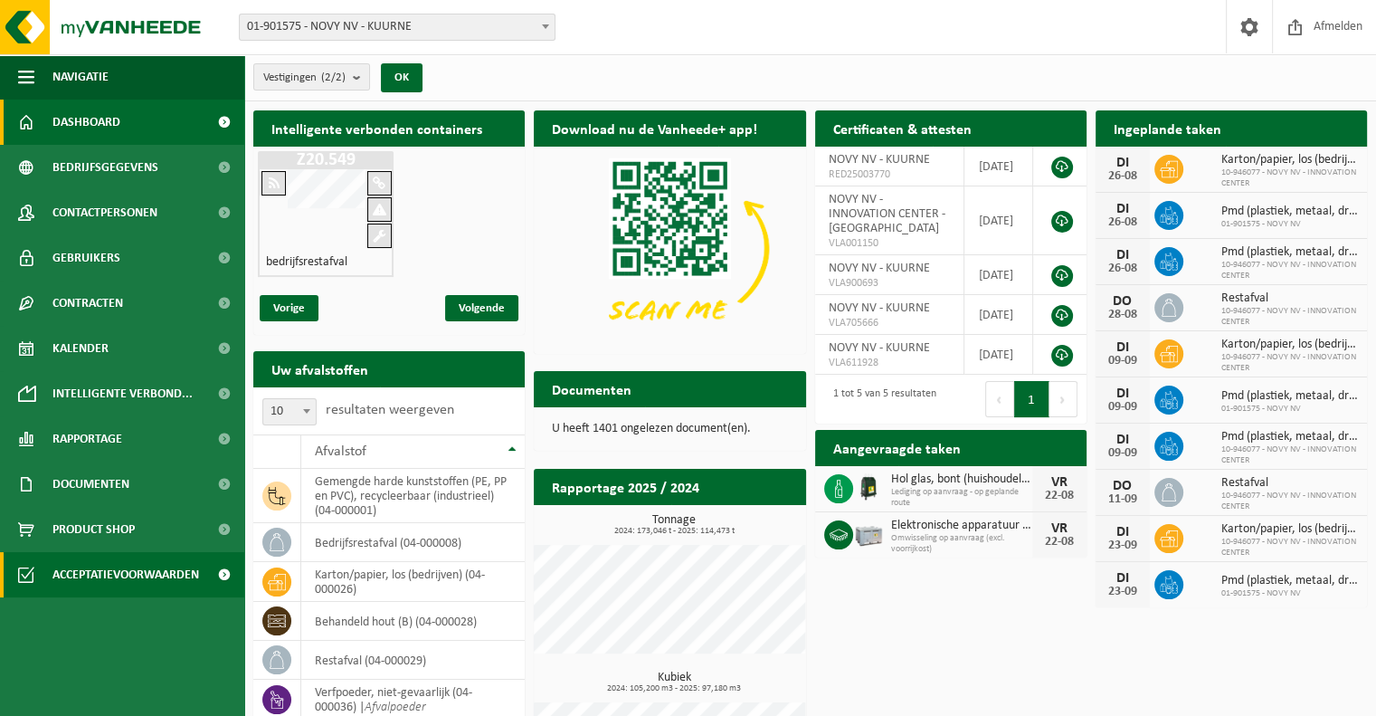
click at [169, 578] on span "Acceptatievoorwaarden" at bounding box center [125, 574] width 147 height 45
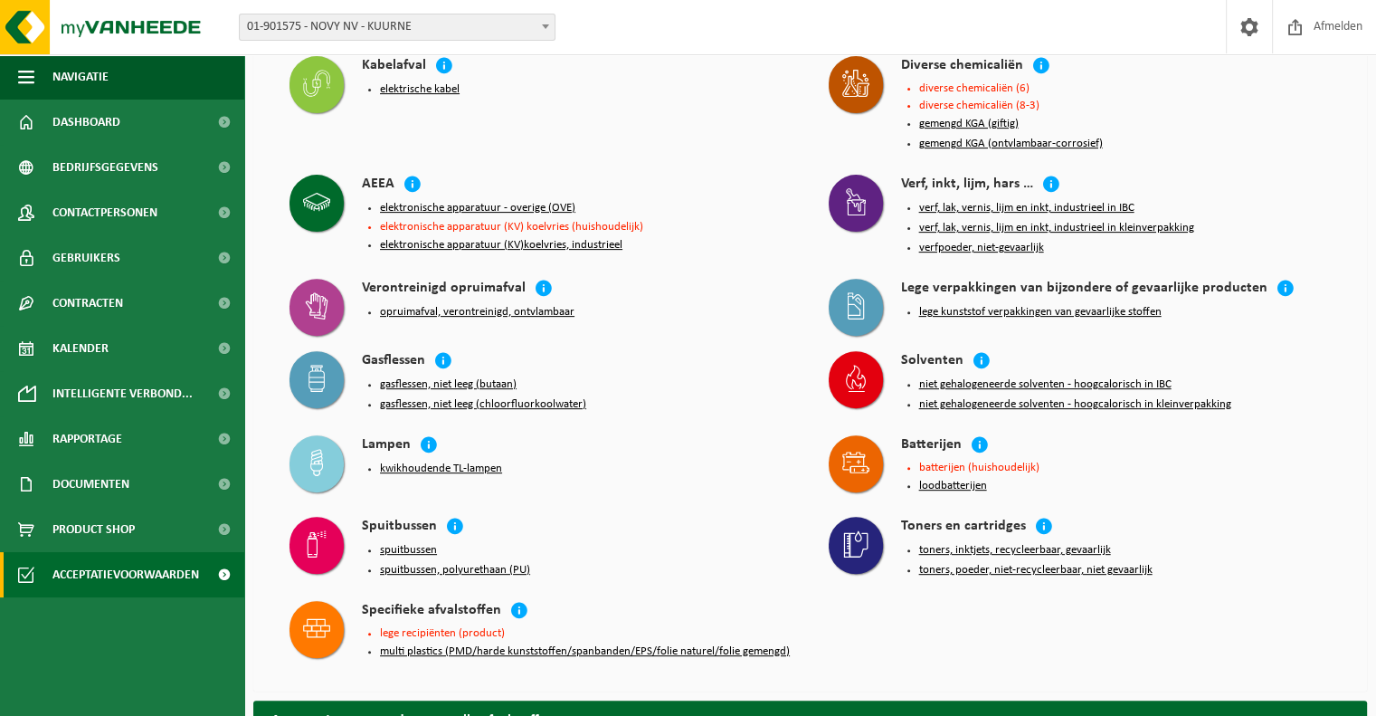
scroll to position [633, 0]
